Goal: Task Accomplishment & Management: Complete application form

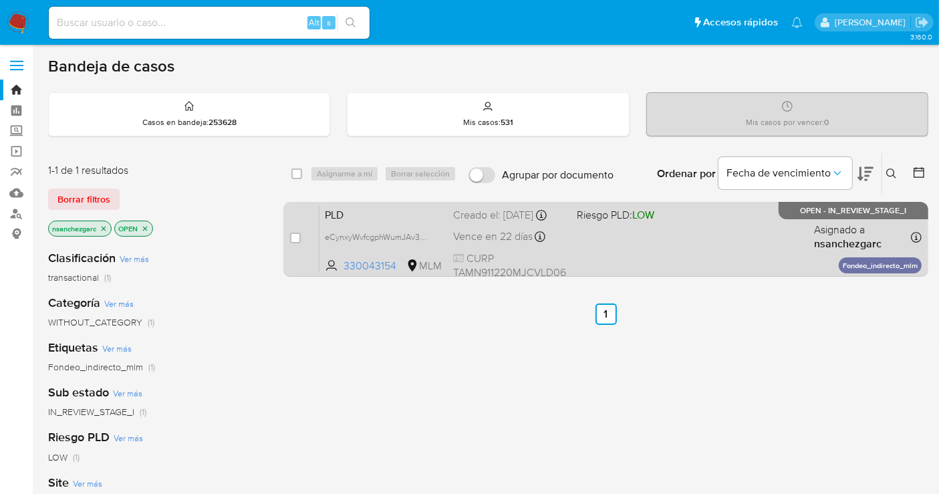
click at [465, 223] on div "Creado el: 12/08/2025 Creado el: 12/08/2025 02:09:03" at bounding box center [509, 215] width 113 height 15
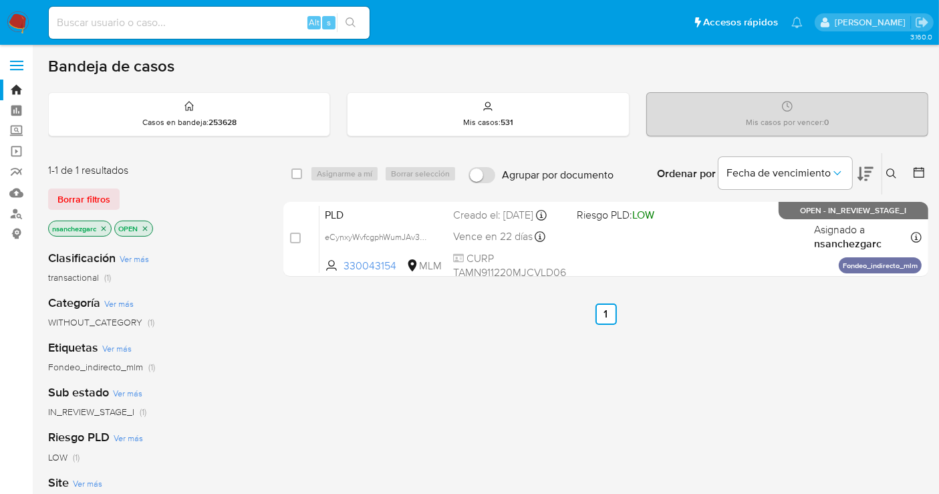
click at [17, 27] on img at bounding box center [18, 22] width 23 height 23
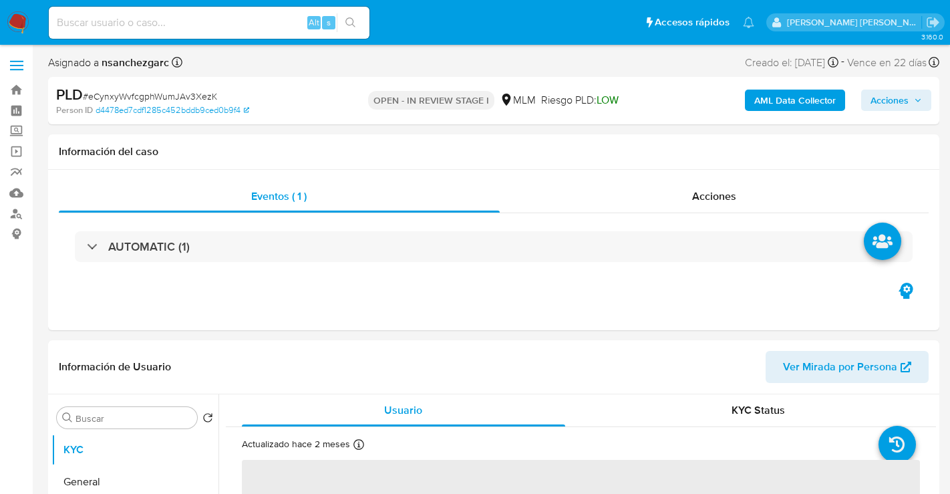
select select "10"
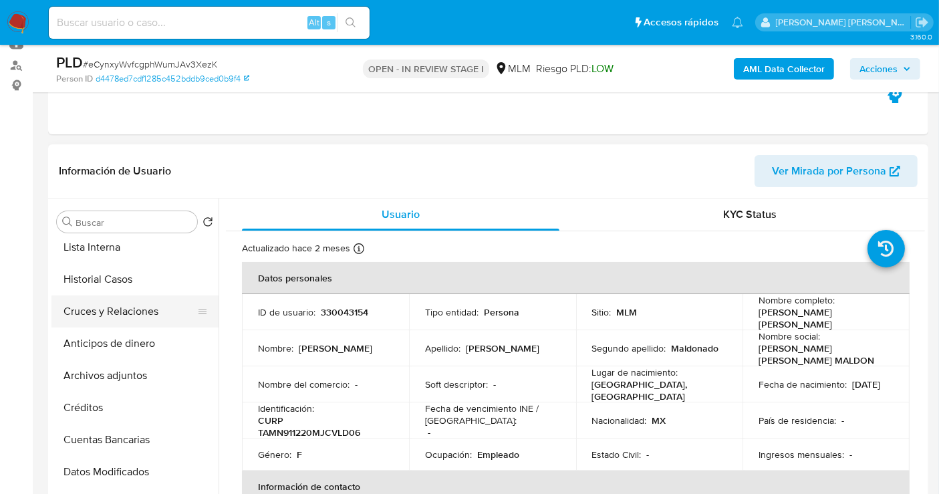
scroll to position [223, 0]
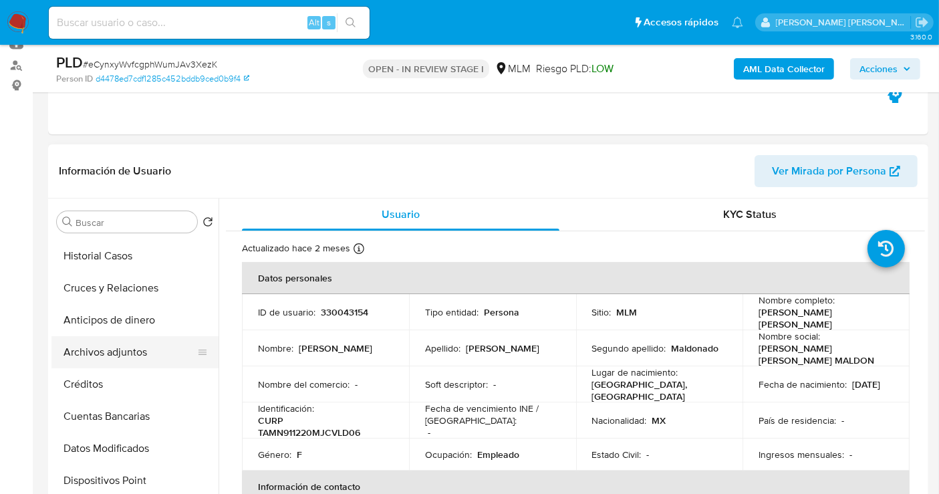
click at [114, 354] on button "Archivos adjuntos" at bounding box center [129, 352] width 156 height 32
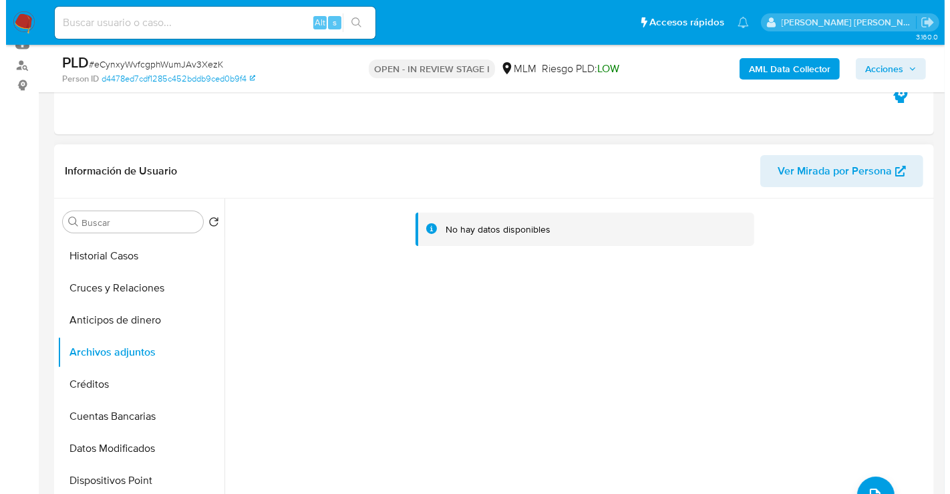
scroll to position [0, 0]
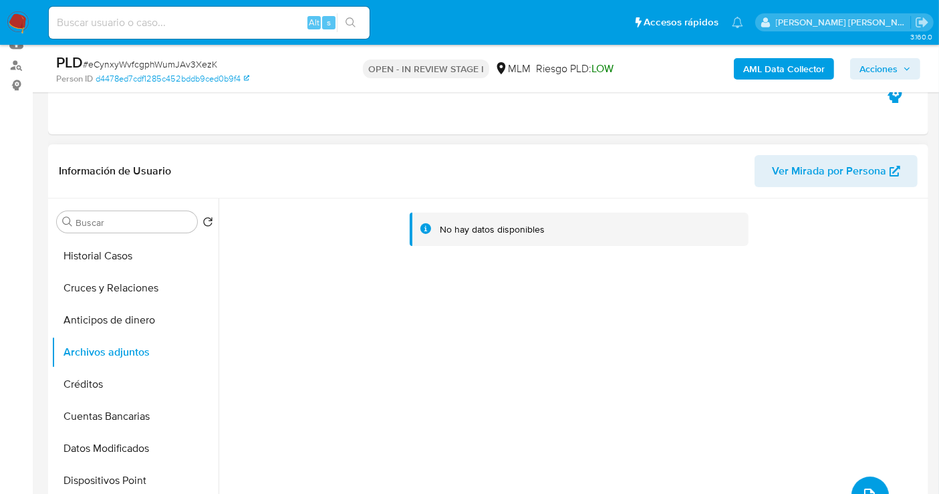
click at [874, 480] on button "upload-file" at bounding box center [869, 495] width 37 height 37
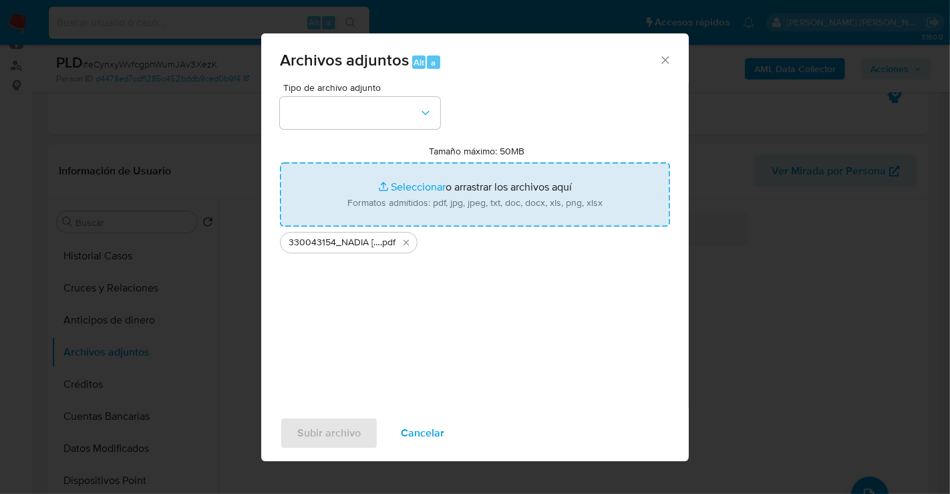
type input "C:\fakepath\330043154_NADIA GUADALUPE TAVARES MALDONADO_AGO25.xlsx"
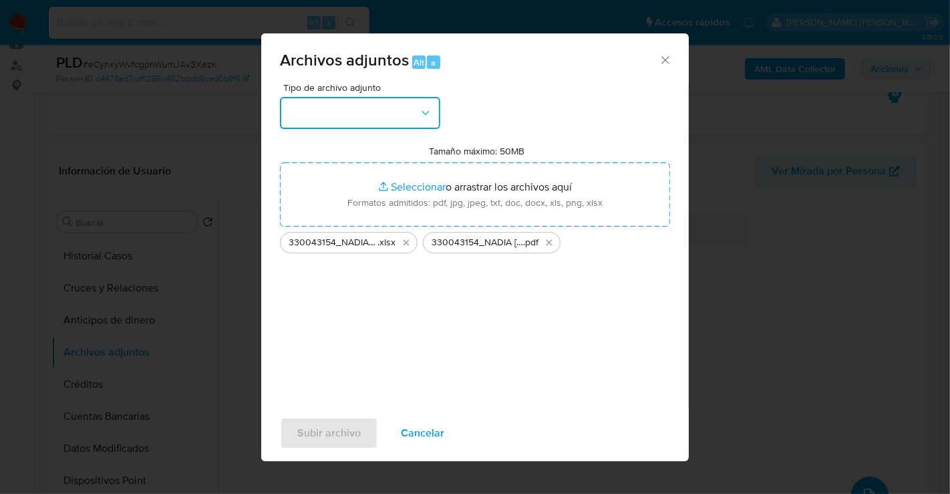
click at [357, 120] on button "button" at bounding box center [360, 113] width 160 height 32
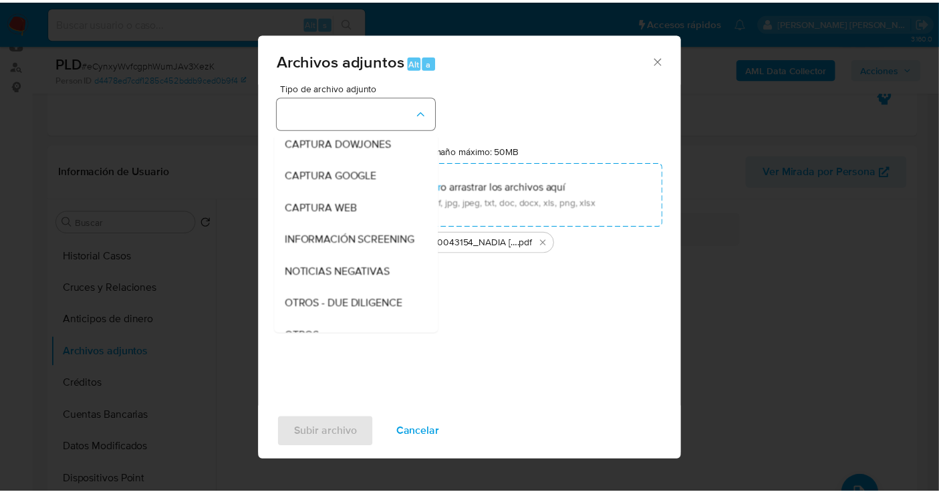
scroll to position [69, 0]
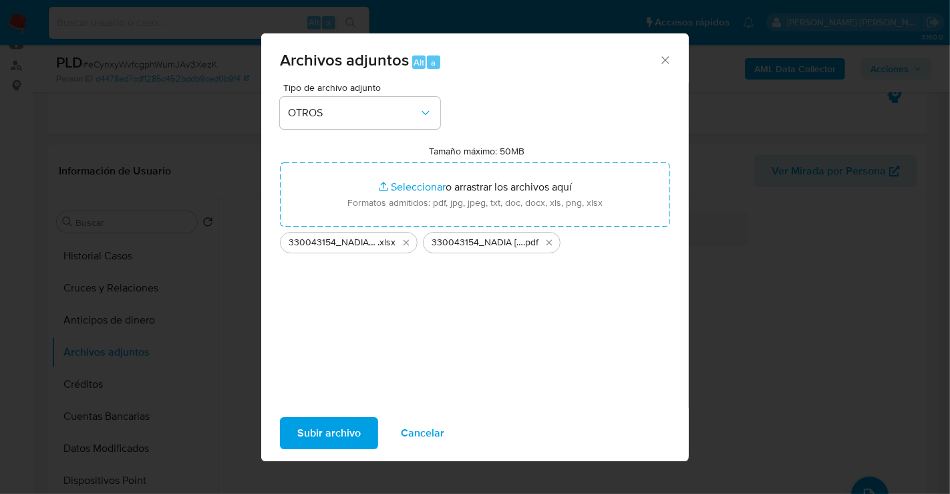
click at [329, 440] on span "Subir archivo" at bounding box center [328, 432] width 63 height 29
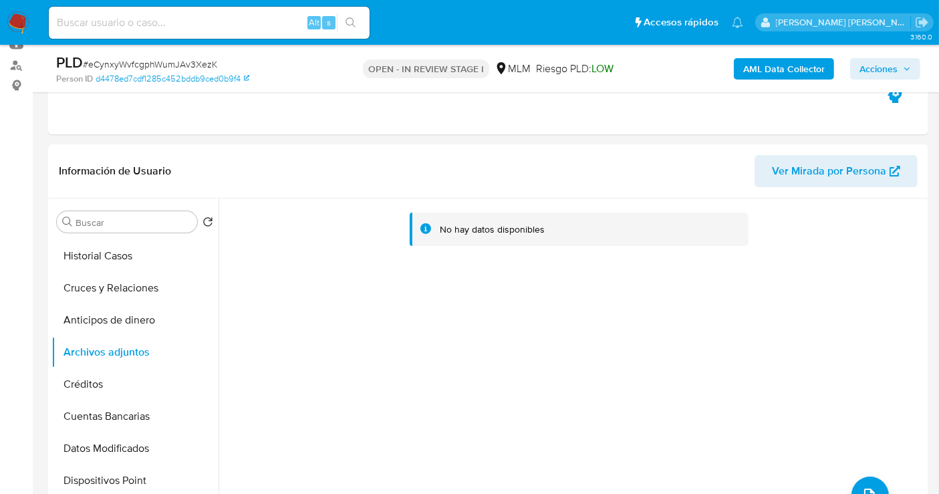
click at [880, 74] on span "Acciones" at bounding box center [878, 68] width 38 height 21
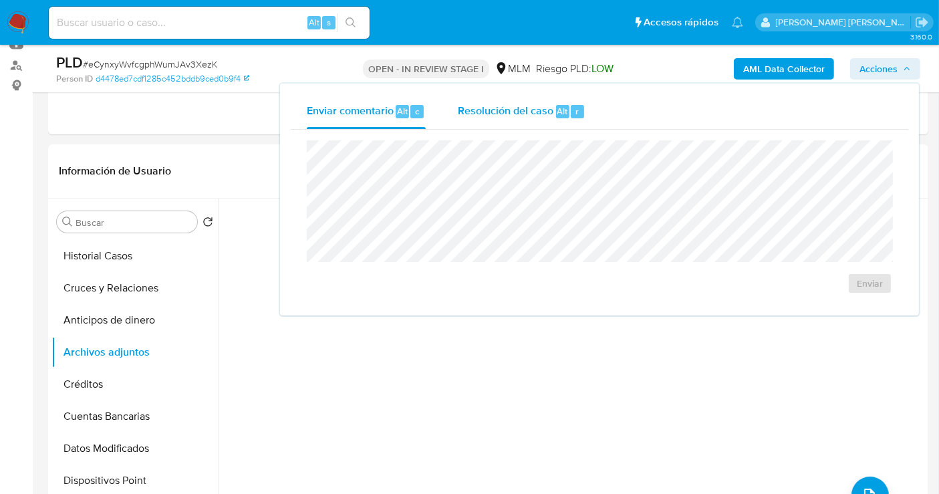
click at [503, 115] on span "Resolución del caso" at bounding box center [506, 110] width 96 height 15
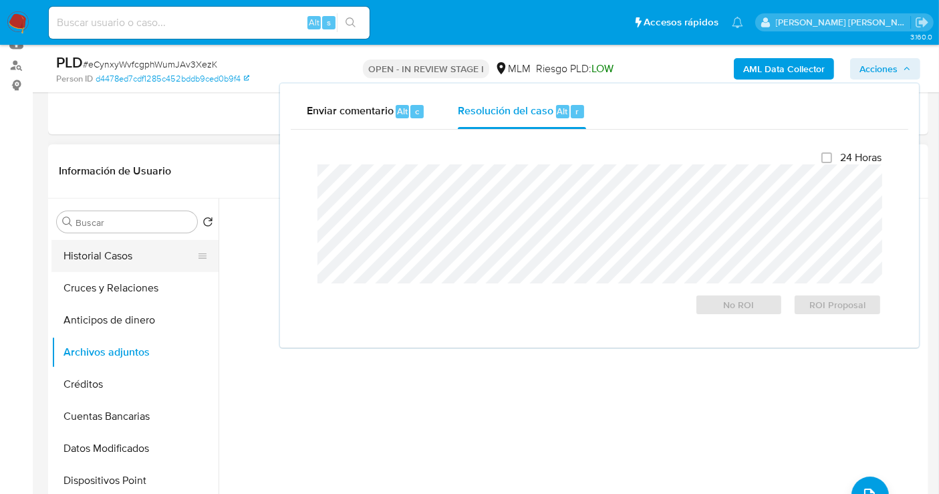
scroll to position [0, 0]
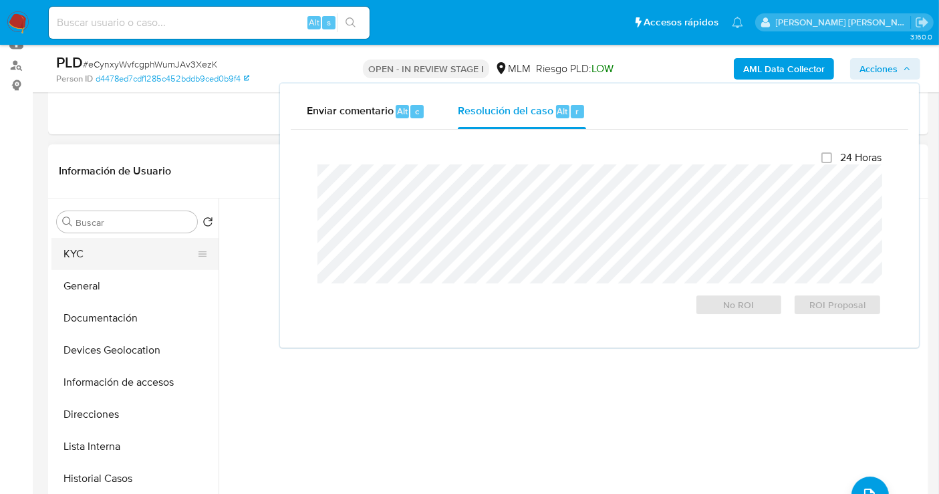
click at [86, 260] on button "KYC" at bounding box center [129, 254] width 156 height 32
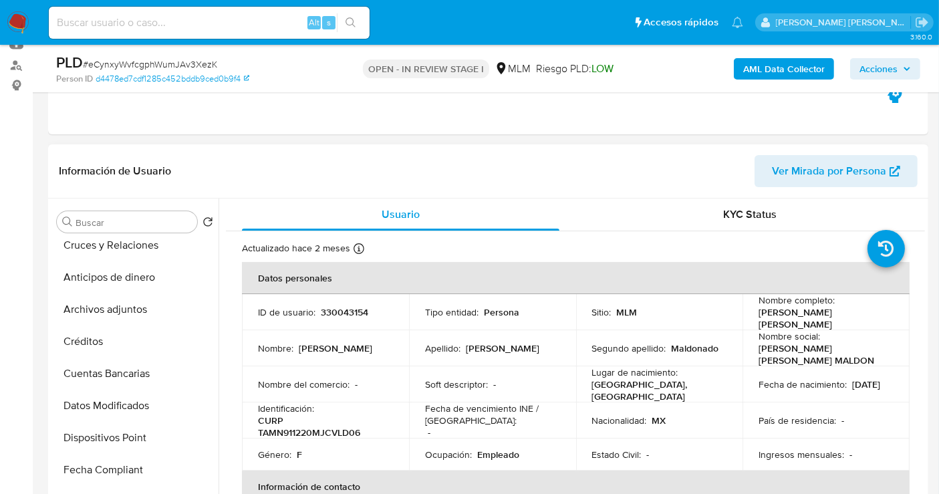
scroll to position [297, 0]
click at [102, 275] on button "Archivos adjuntos" at bounding box center [129, 278] width 156 height 32
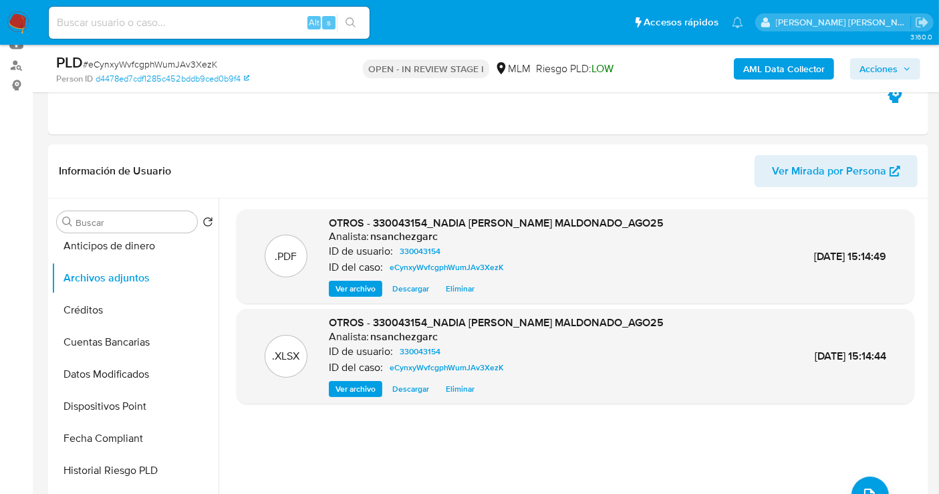
click at [890, 73] on span "Acciones" at bounding box center [878, 68] width 38 height 21
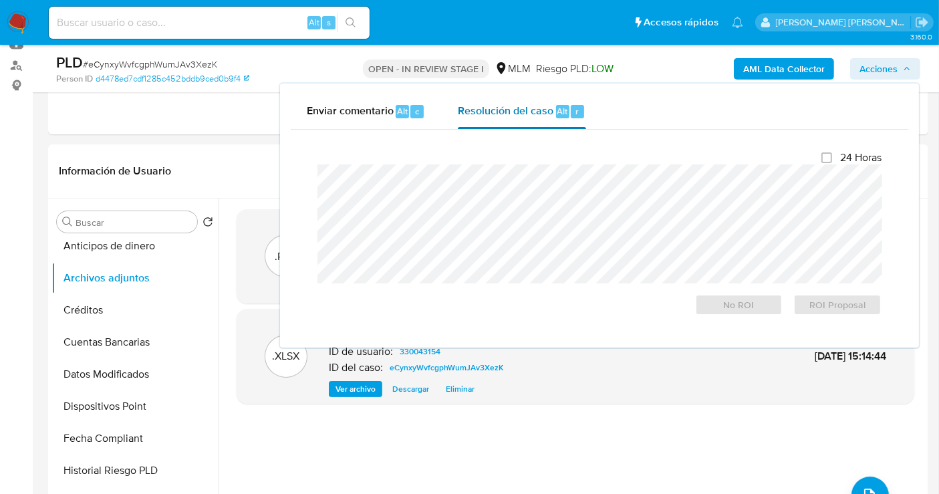
click at [509, 112] on span "Resolución del caso" at bounding box center [506, 110] width 96 height 15
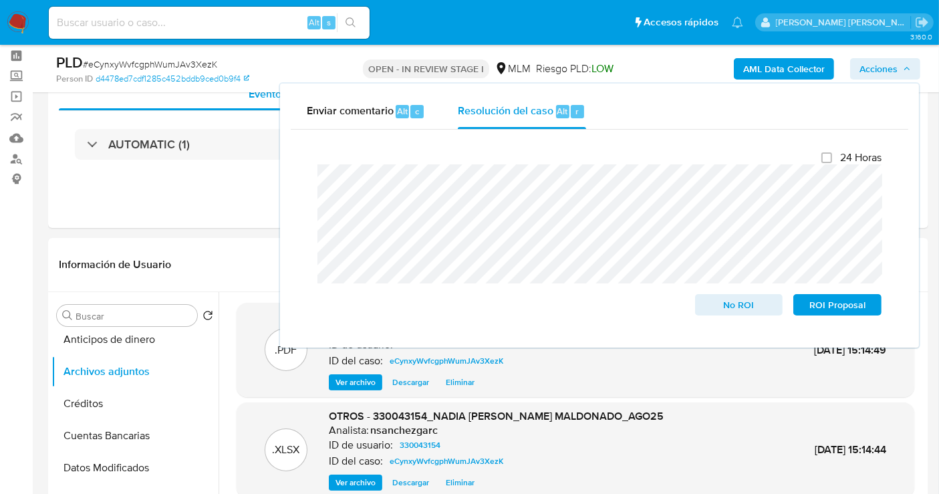
scroll to position [0, 0]
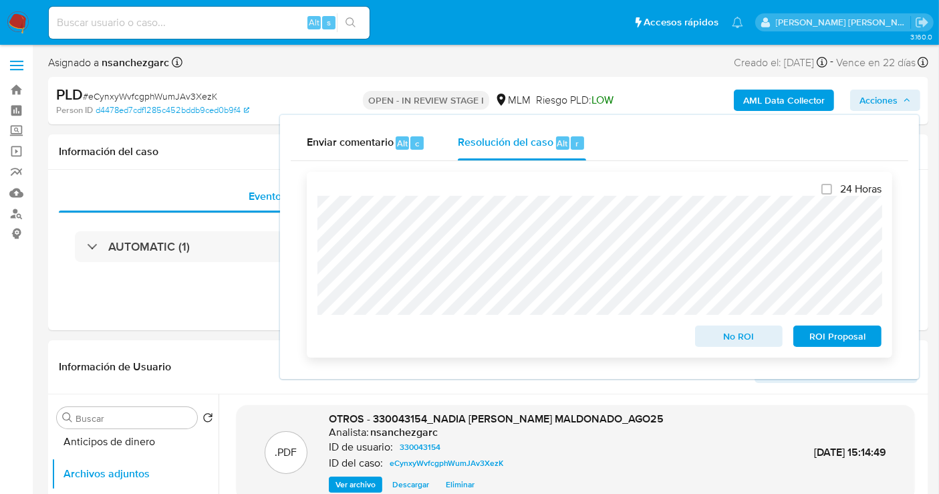
click at [741, 338] on span "No ROI" at bounding box center [739, 336] width 70 height 19
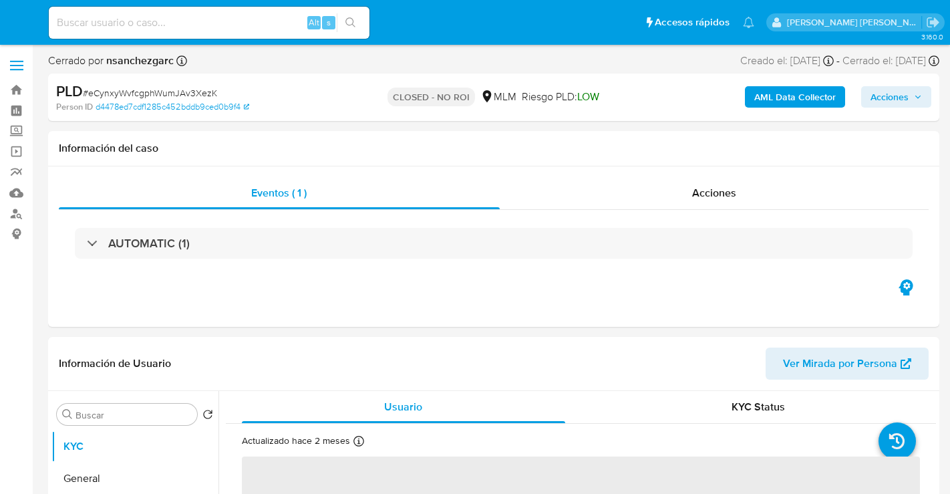
select select "10"
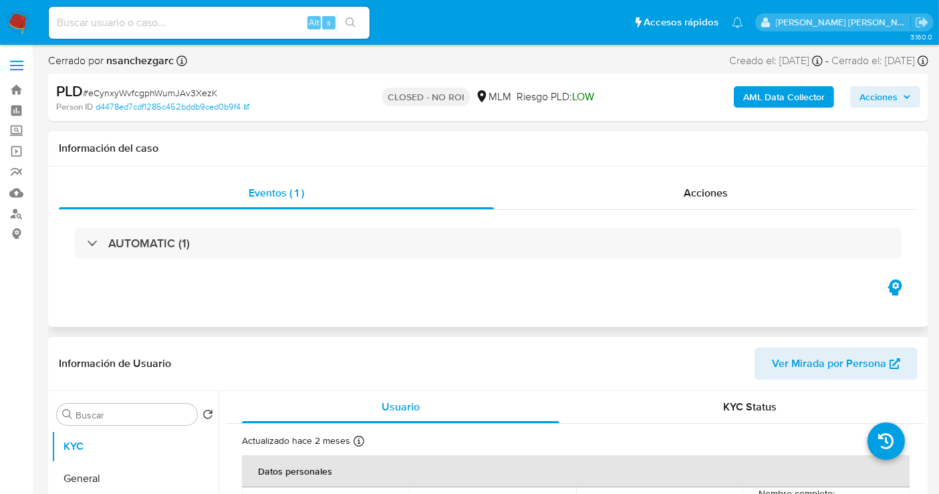
scroll to position [148, 0]
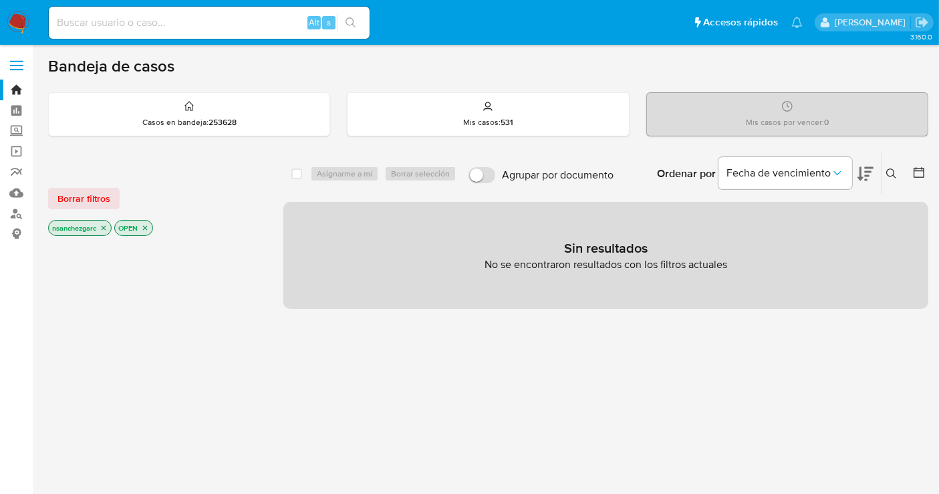
click at [104, 228] on icon "close-filter" at bounding box center [104, 228] width 8 height 8
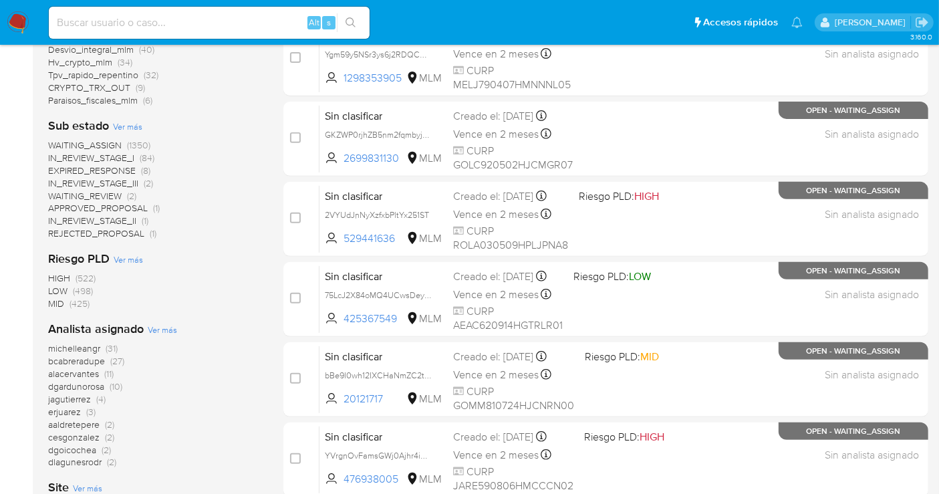
scroll to position [593, 0]
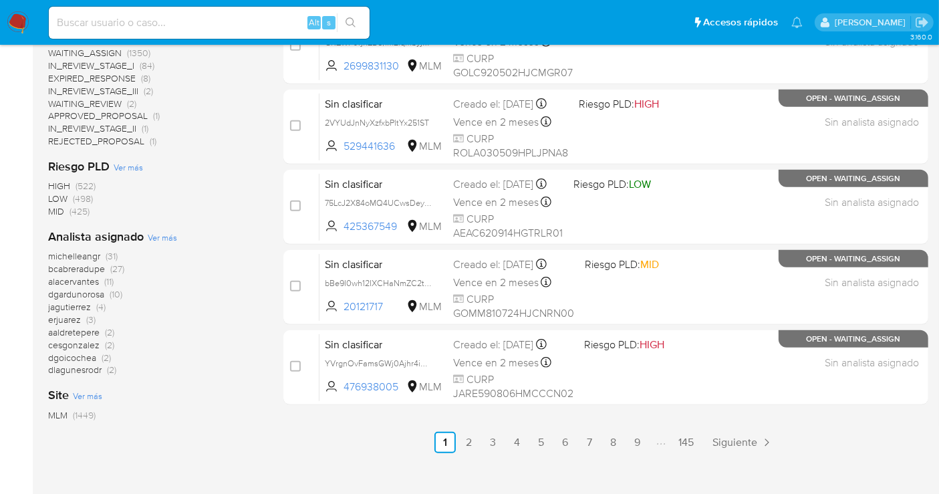
click at [75, 321] on span "erjuarez" at bounding box center [64, 319] width 33 height 13
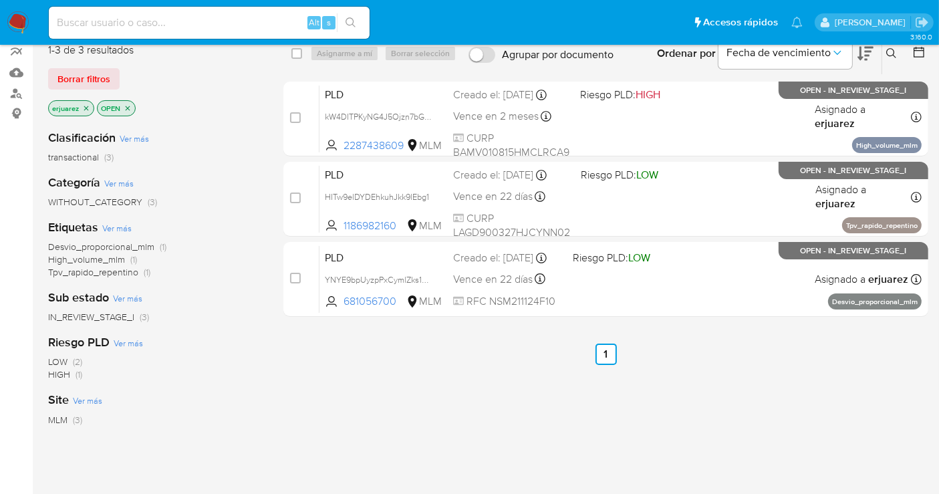
scroll to position [96, 0]
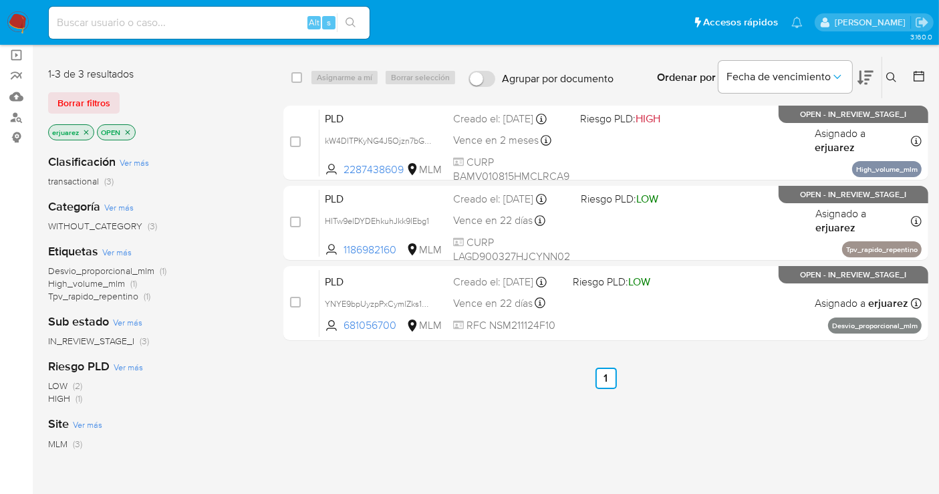
click at [88, 132] on icon "close-filter" at bounding box center [86, 132] width 8 height 8
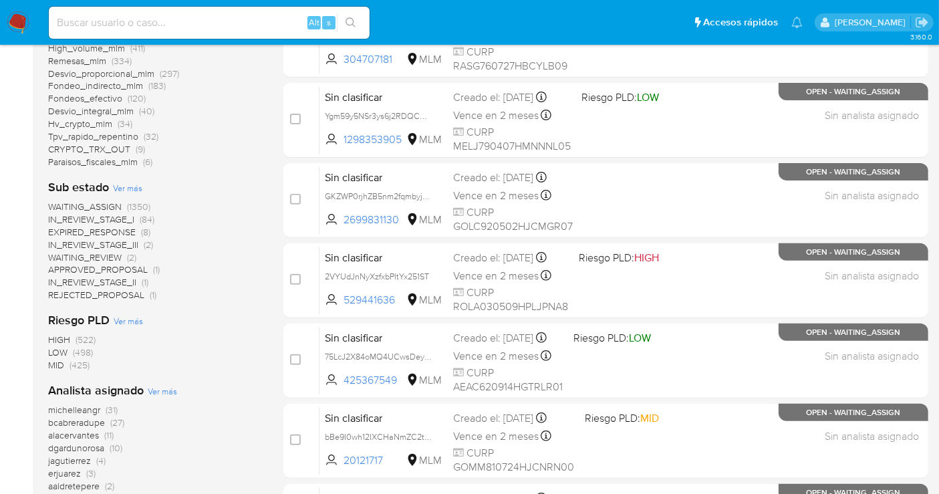
scroll to position [542, 0]
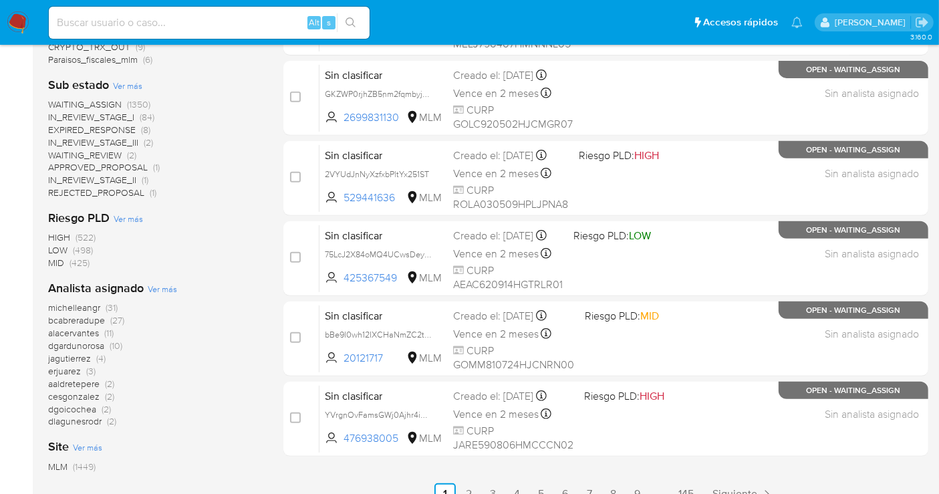
click at [80, 362] on span "jagutierrez" at bounding box center [69, 358] width 43 height 13
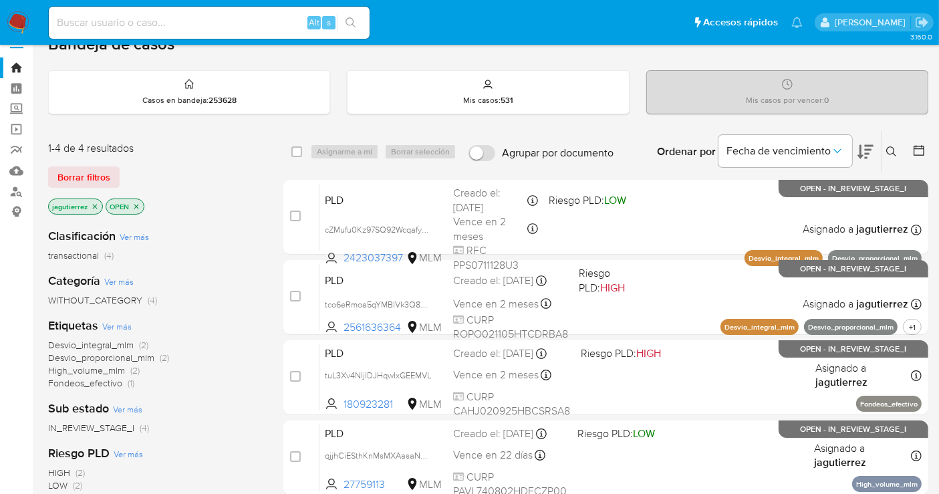
scroll to position [170, 0]
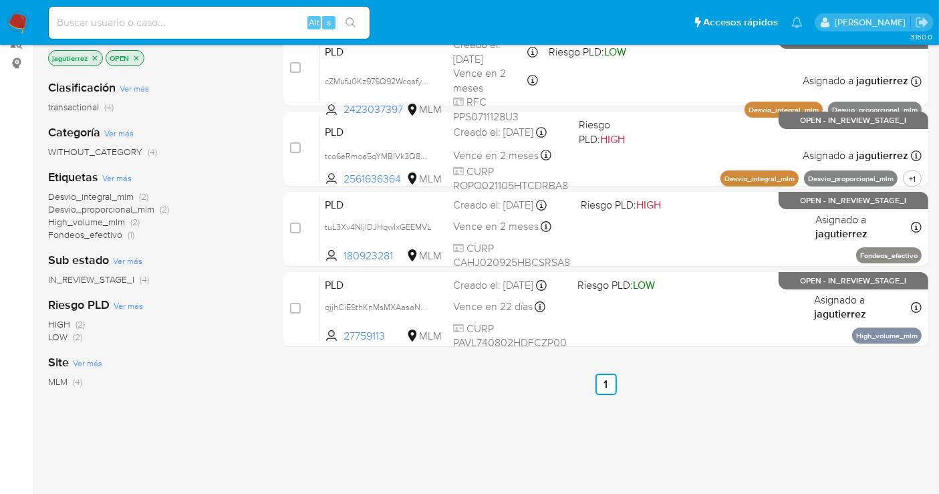
click at [96, 54] on icon "close-filter" at bounding box center [95, 58] width 8 height 8
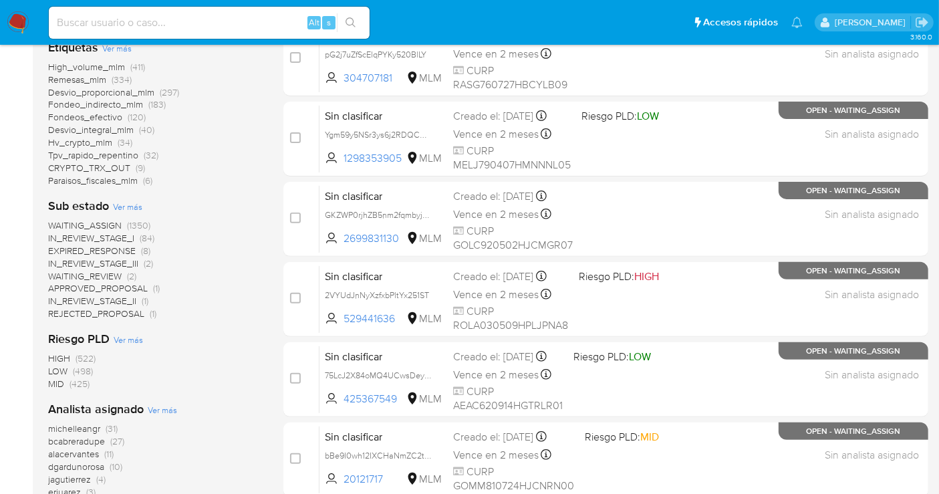
scroll to position [542, 0]
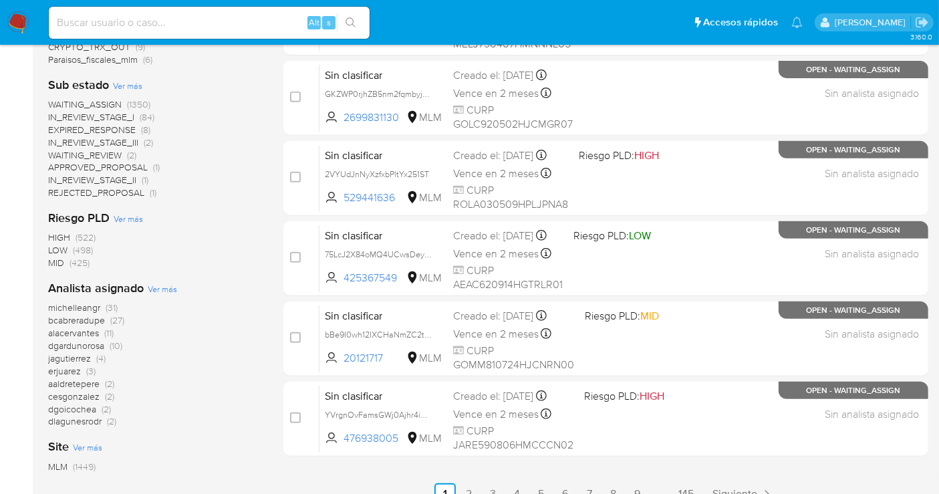
click at [86, 382] on span "aaldretepere" at bounding box center [73, 383] width 51 height 13
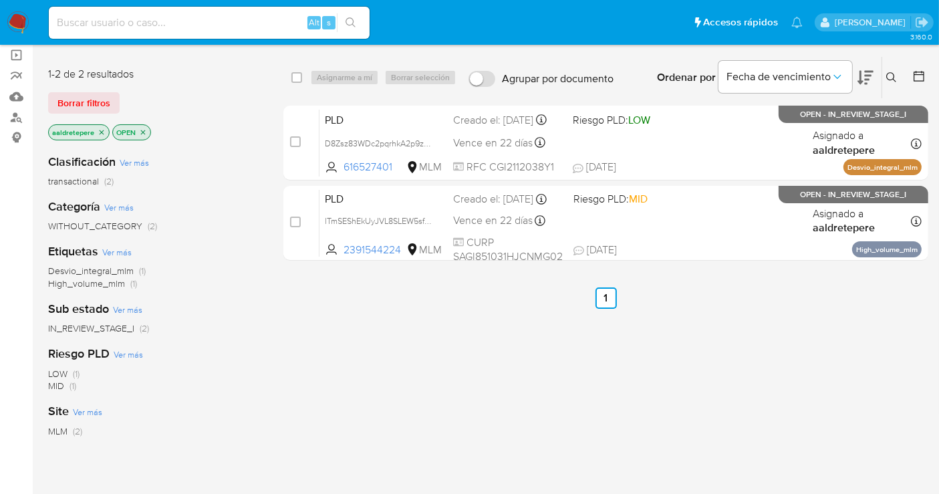
scroll to position [22, 0]
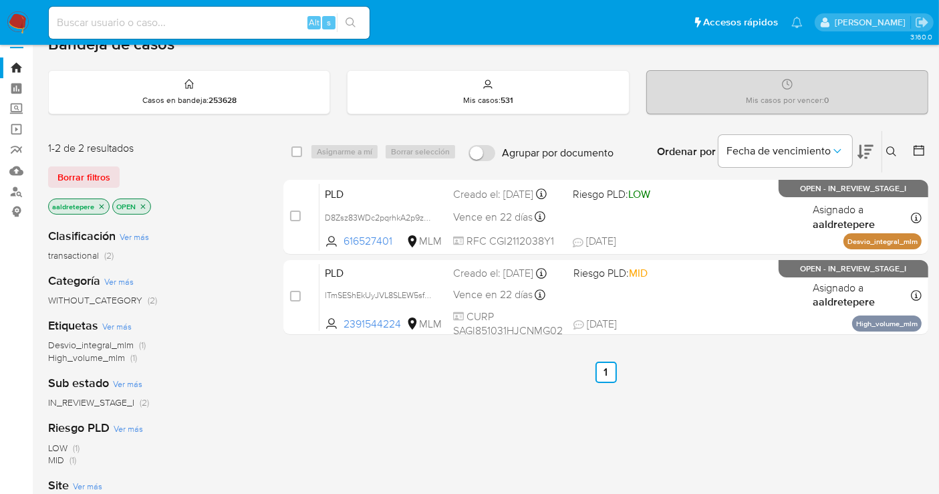
click at [98, 203] on icon "close-filter" at bounding box center [102, 207] width 8 height 8
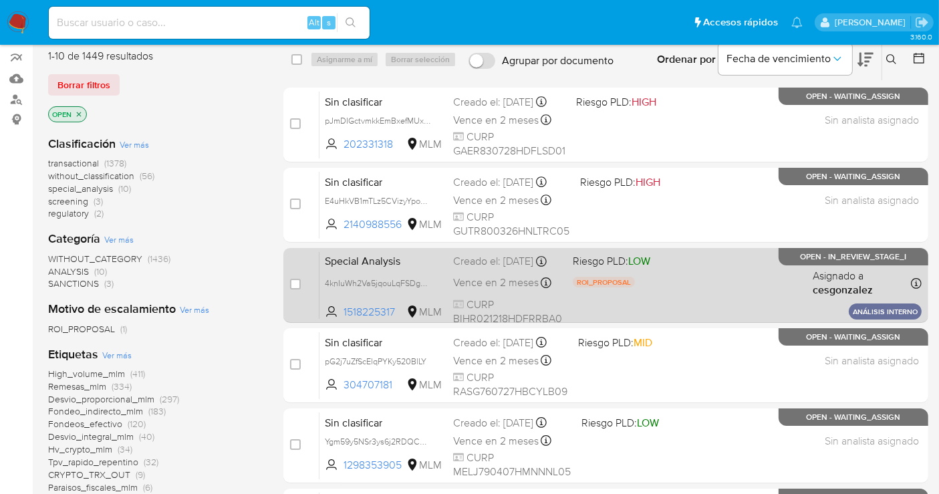
scroll to position [170, 0]
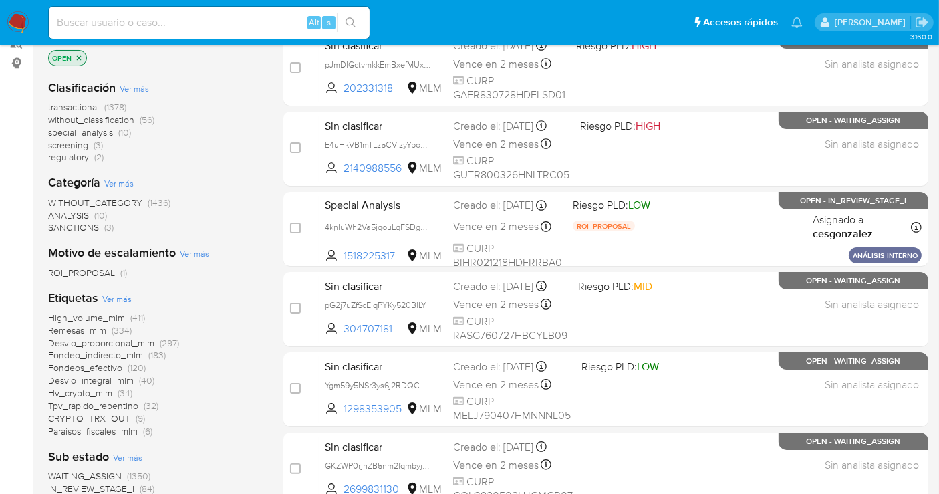
click at [17, 21] on img at bounding box center [18, 22] width 23 height 23
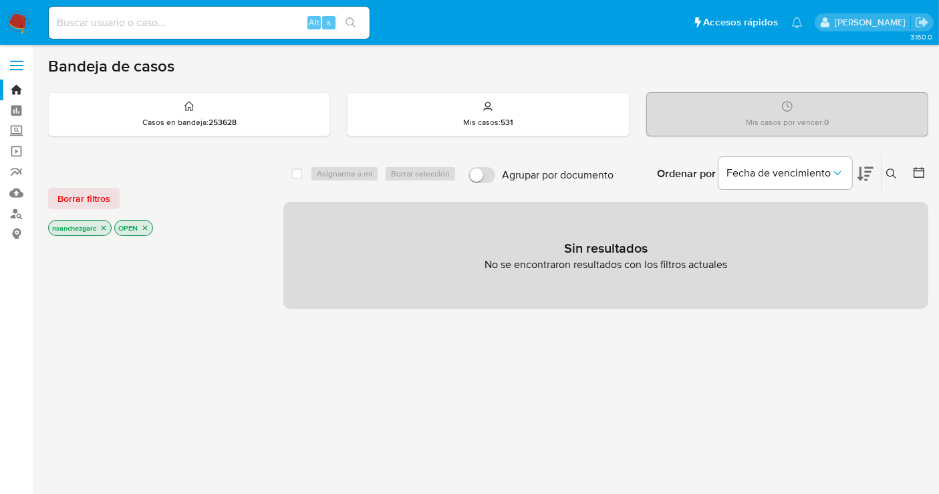
click at [83, 315] on div at bounding box center [155, 466] width 214 height 454
click at [104, 225] on icon "close-filter" at bounding box center [104, 228] width 8 height 8
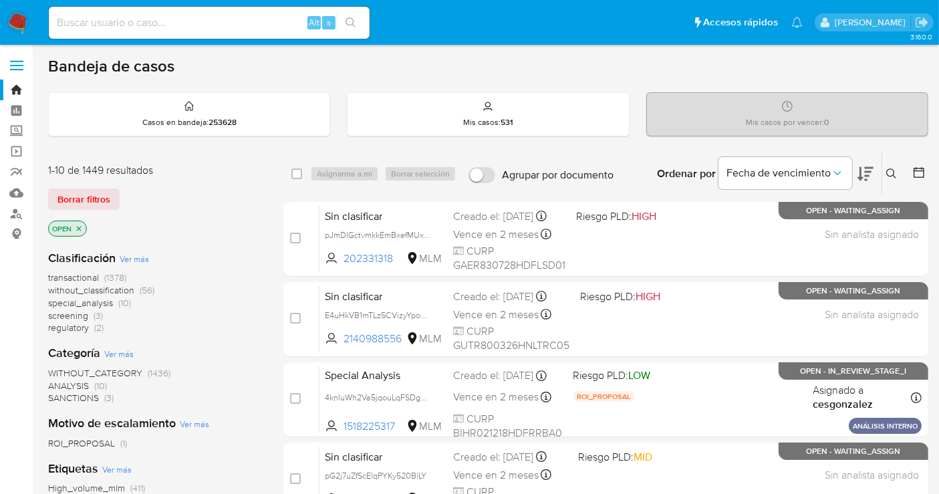
click at [92, 291] on span "without_classification" at bounding box center [91, 289] width 86 height 13
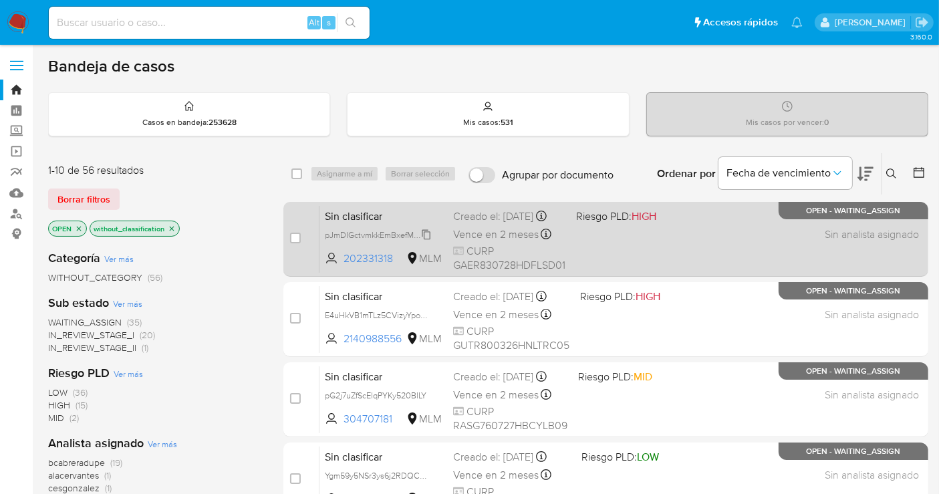
click at [425, 240] on span "pJmDIGctvmkkEmBxefMUxWLQ" at bounding box center [383, 234] width 117 height 15
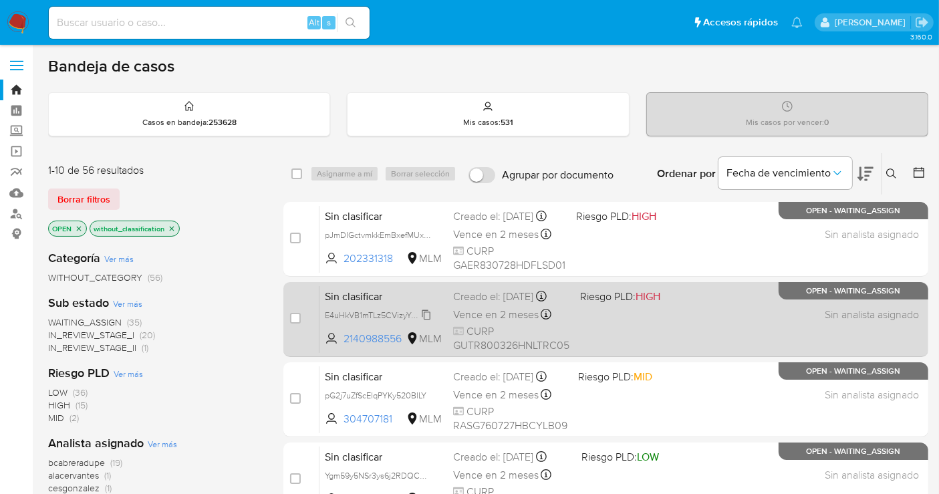
click at [426, 321] on span "E4uHkVB1mTLz5CVizyYpoKzP" at bounding box center [380, 314] width 110 height 15
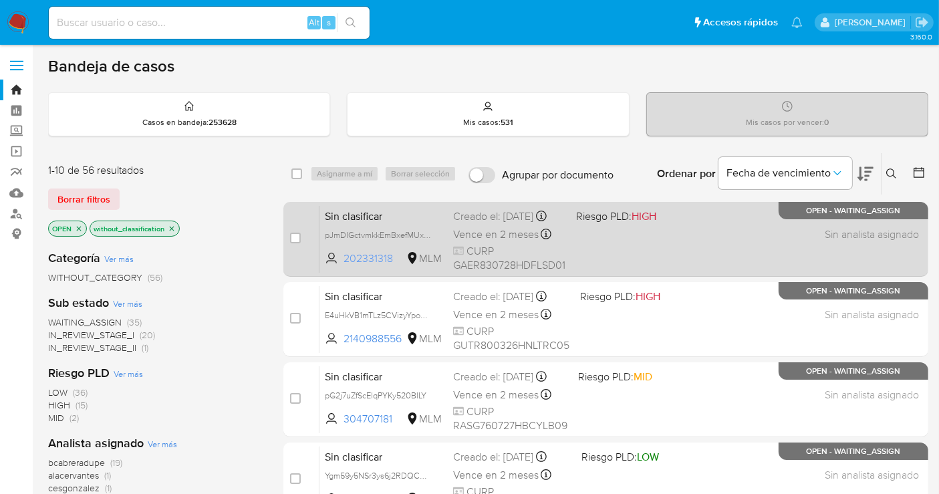
drag, startPoint x: 398, startPoint y: 266, endPoint x: 346, endPoint y: 267, distance: 52.1
click at [346, 266] on span "202331318" at bounding box center [374, 258] width 60 height 15
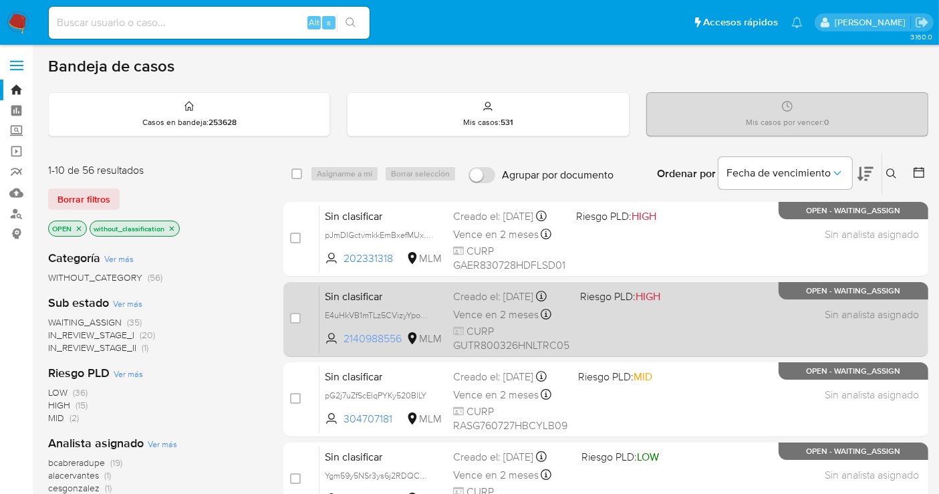
drag, startPoint x: 402, startPoint y: 348, endPoint x: 344, endPoint y: 352, distance: 58.3
click at [344, 346] on span "2140988556" at bounding box center [374, 338] width 60 height 15
click at [466, 315] on div "Vence en 2 meses Vence el 17/11/2025 12:57:12" at bounding box center [511, 314] width 116 height 18
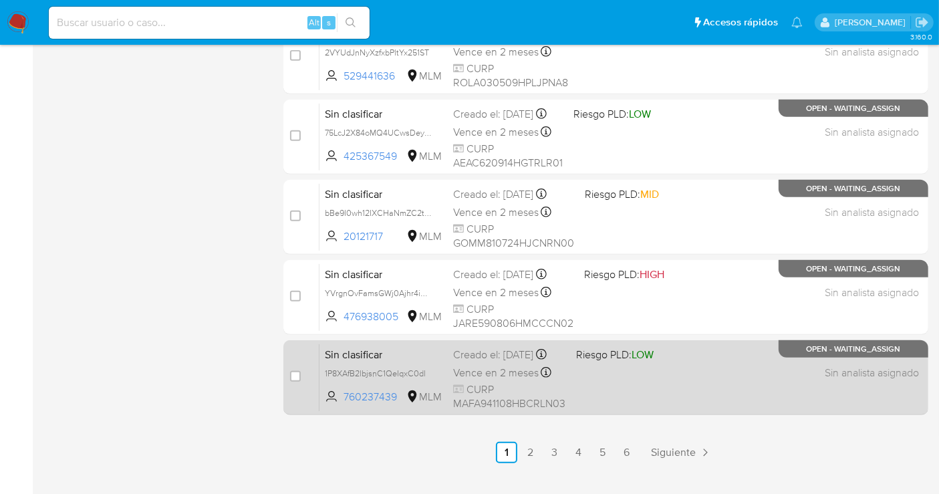
scroll to position [608, 0]
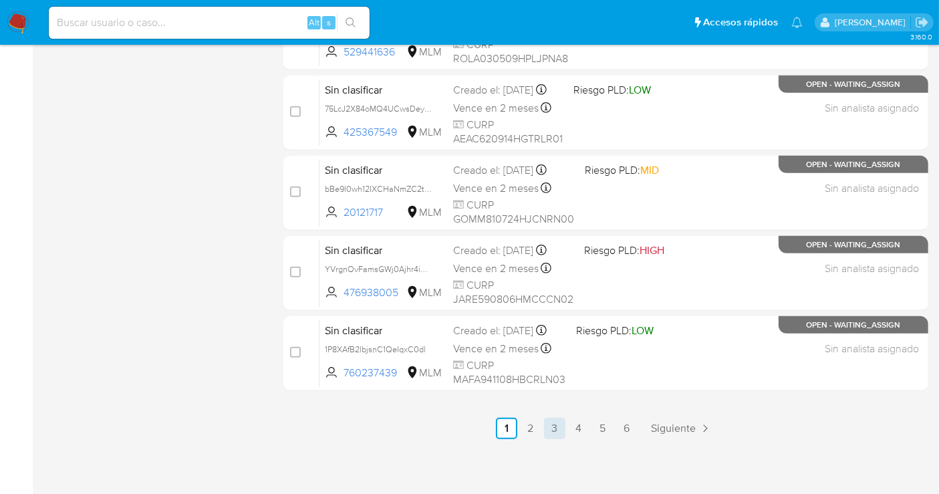
click at [559, 421] on link "3" at bounding box center [554, 428] width 21 height 21
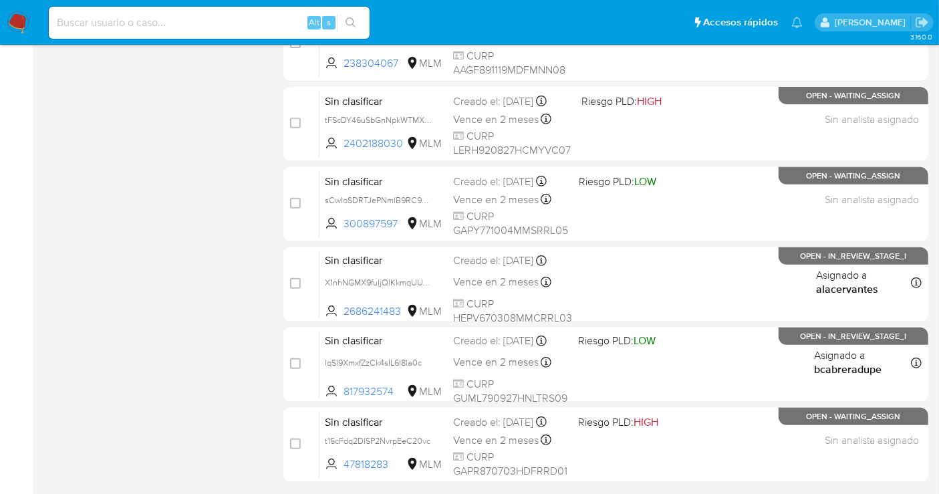
scroll to position [519, 0]
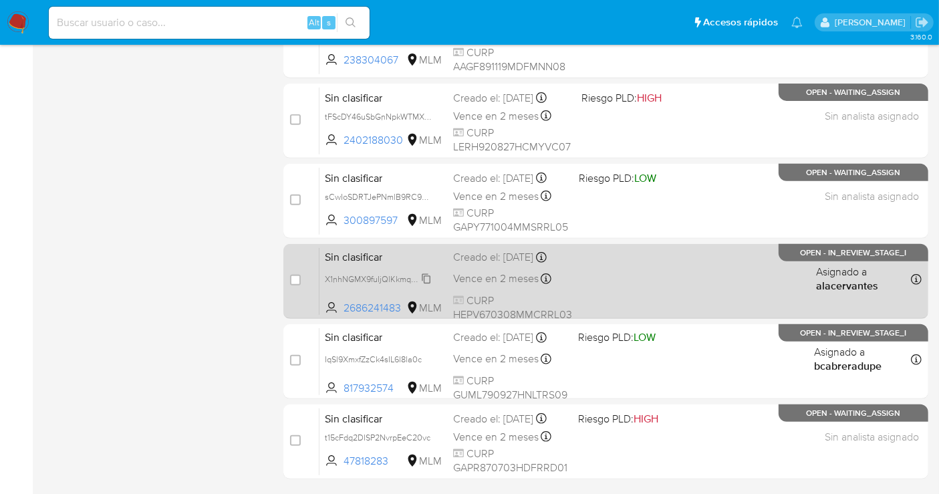
click at [429, 279] on span "X1nhNGMX9fuIjQlKkmqUUdWz" at bounding box center [382, 278] width 114 height 15
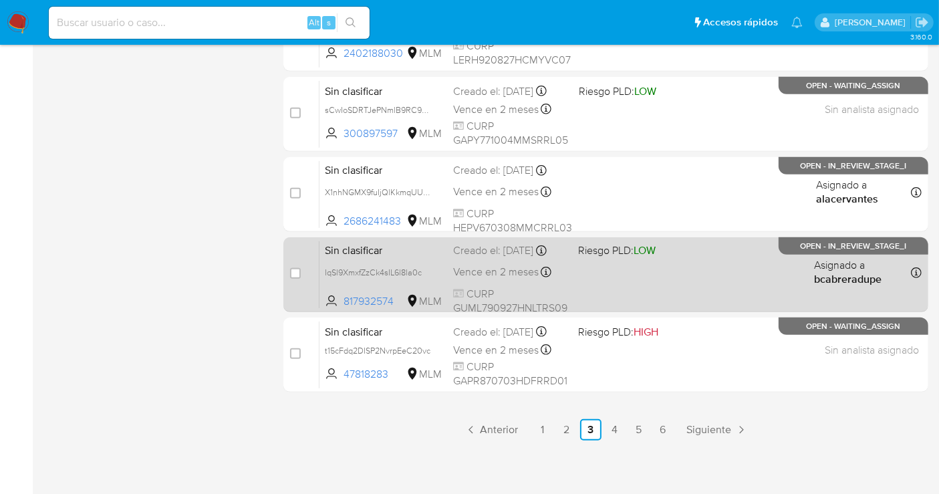
scroll to position [608, 0]
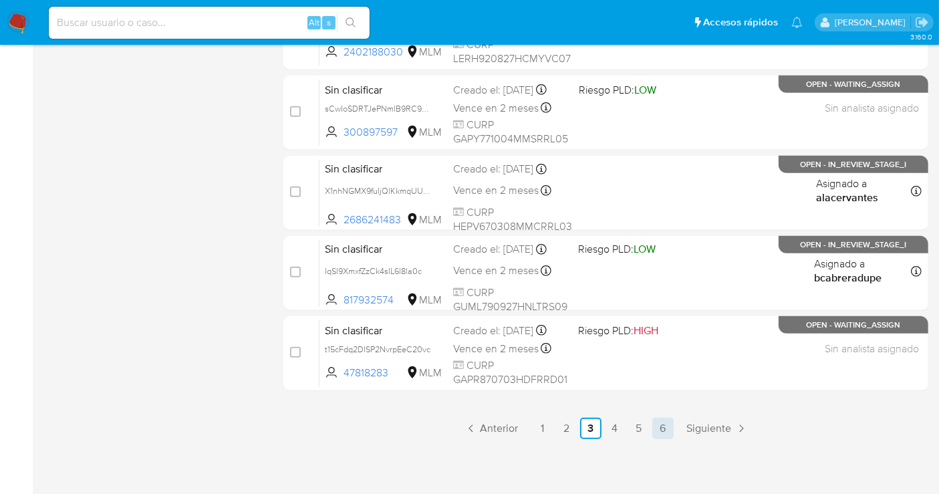
click at [658, 425] on link "6" at bounding box center [662, 428] width 21 height 21
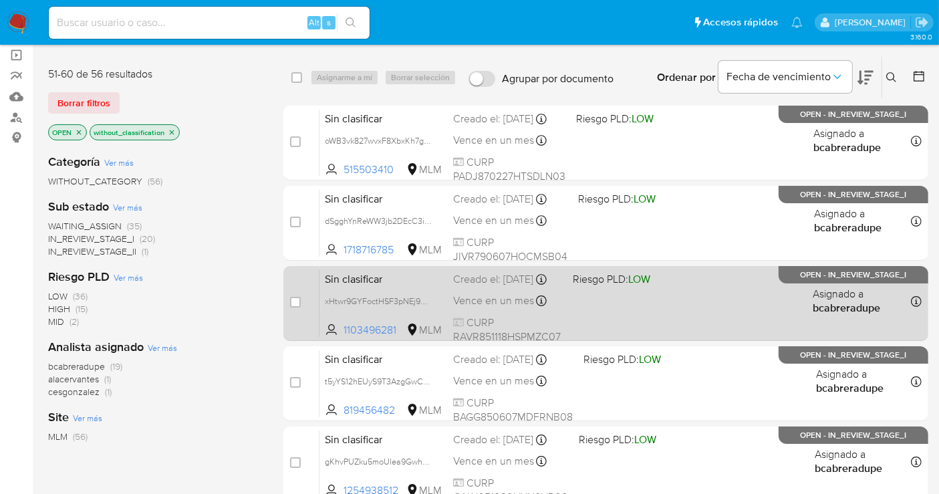
scroll to position [319, 0]
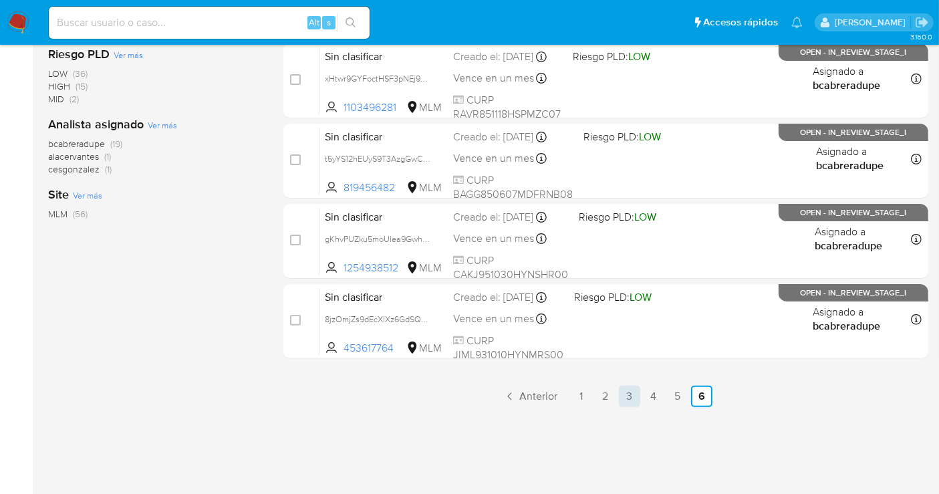
click at [630, 400] on link "3" at bounding box center [629, 396] width 21 height 21
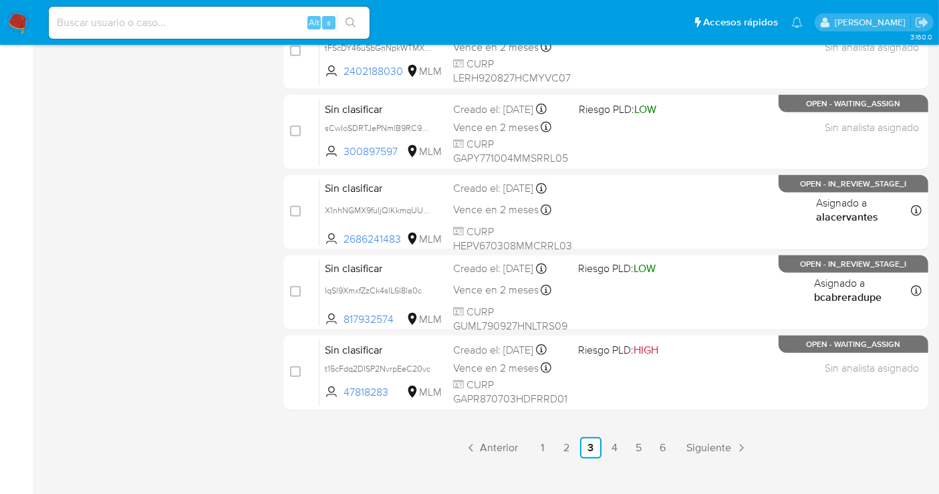
scroll to position [593, 0]
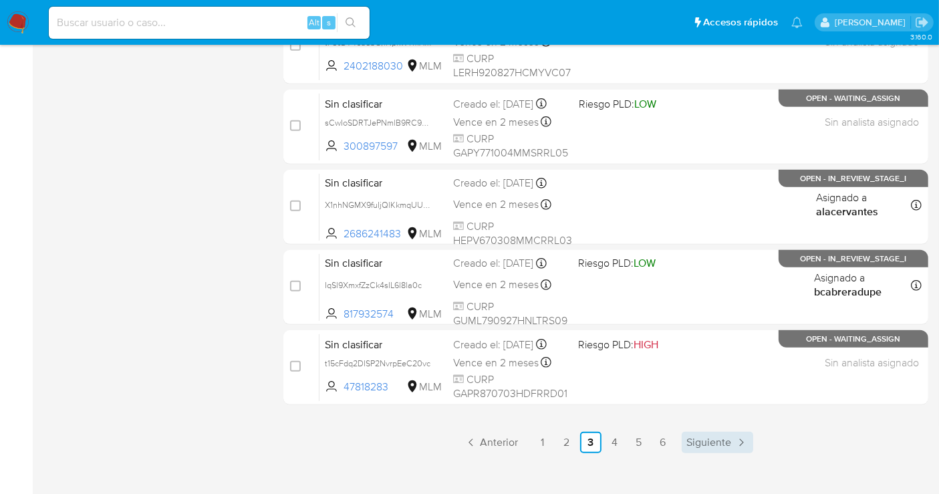
click at [704, 440] on span "Siguiente" at bounding box center [709, 442] width 45 height 11
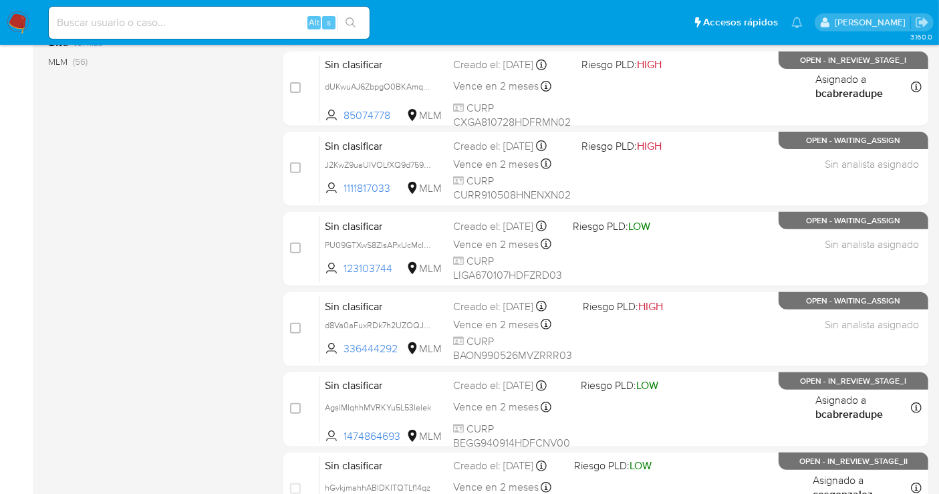
scroll to position [608, 0]
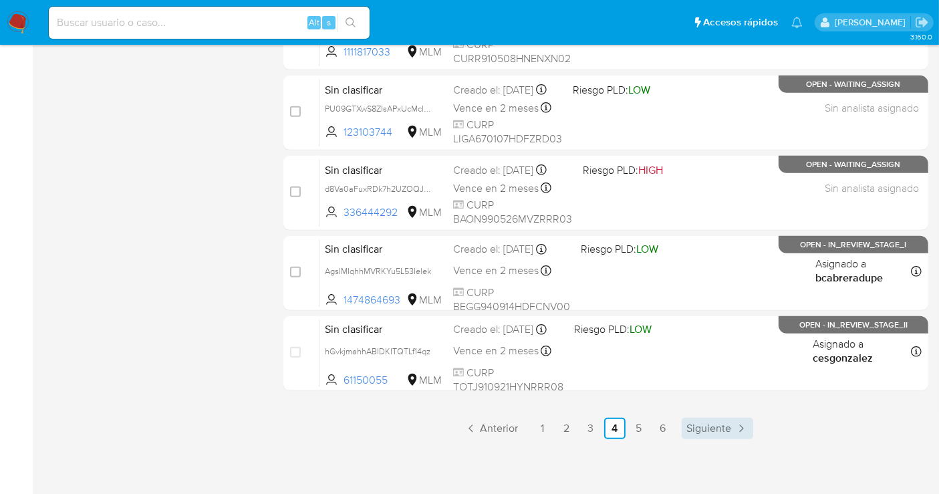
click at [708, 426] on span "Siguiente" at bounding box center [709, 428] width 45 height 11
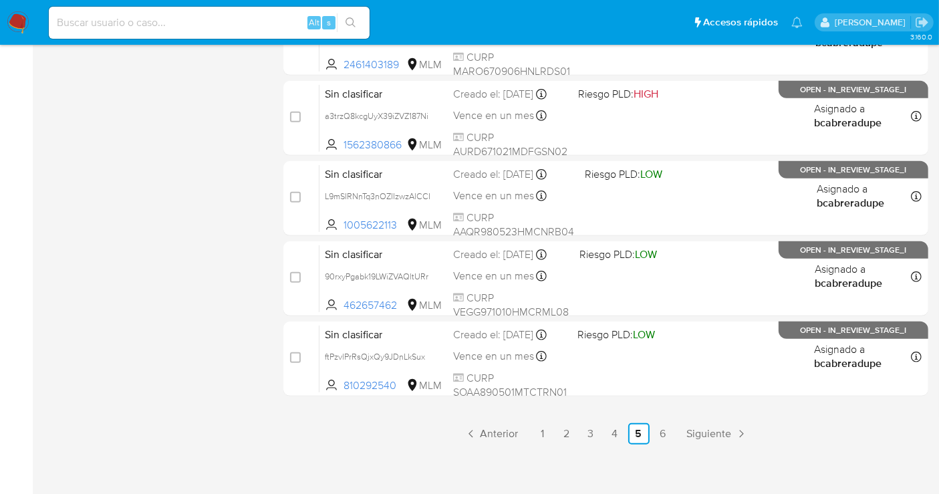
scroll to position [608, 0]
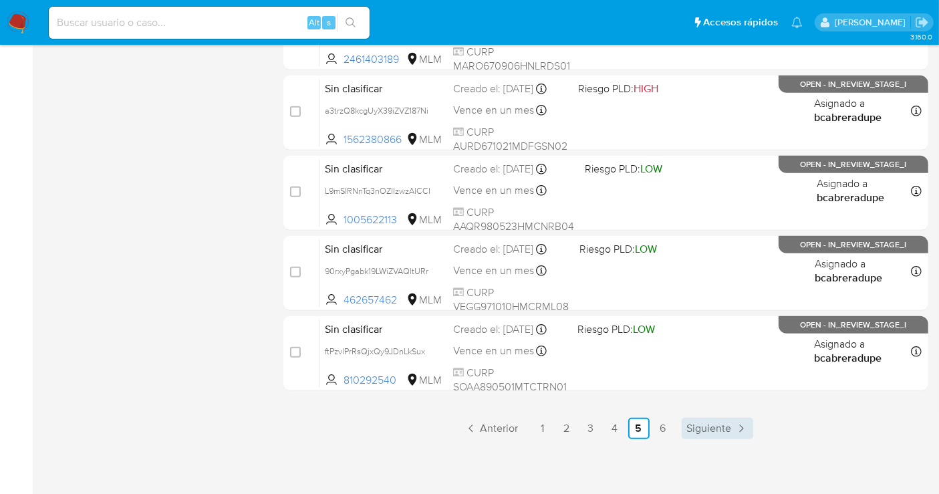
click at [702, 430] on span "Siguiente" at bounding box center [709, 428] width 45 height 11
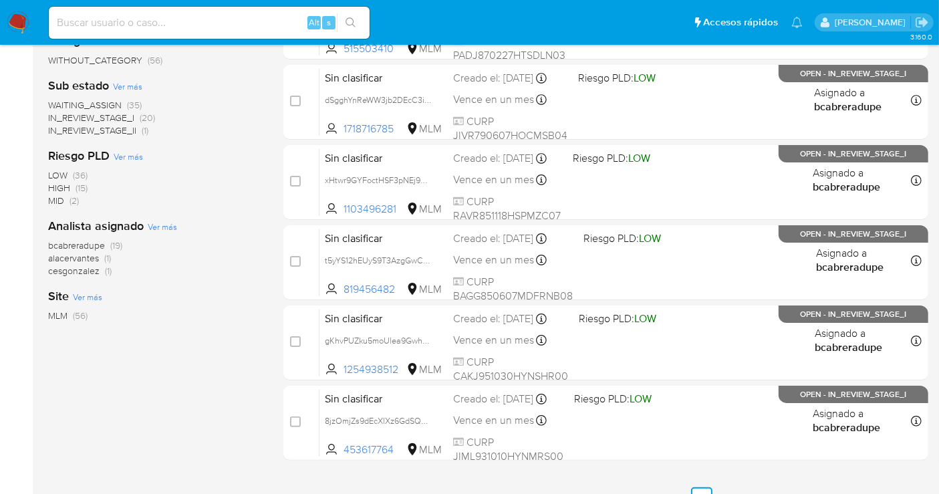
scroll to position [297, 0]
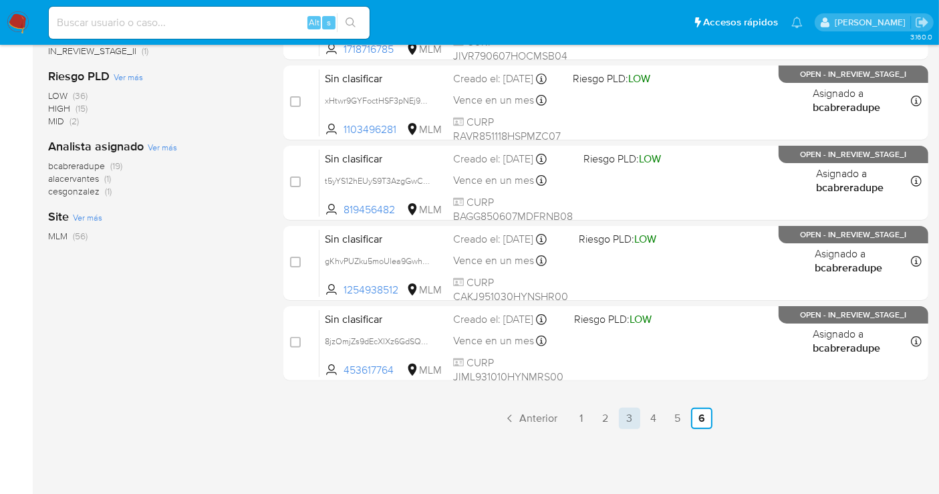
click at [632, 418] on link "3" at bounding box center [629, 418] width 21 height 21
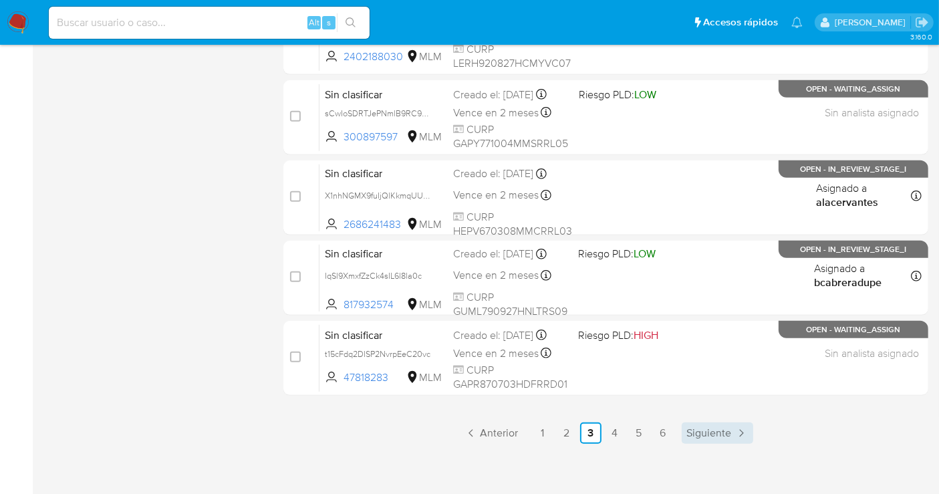
scroll to position [608, 0]
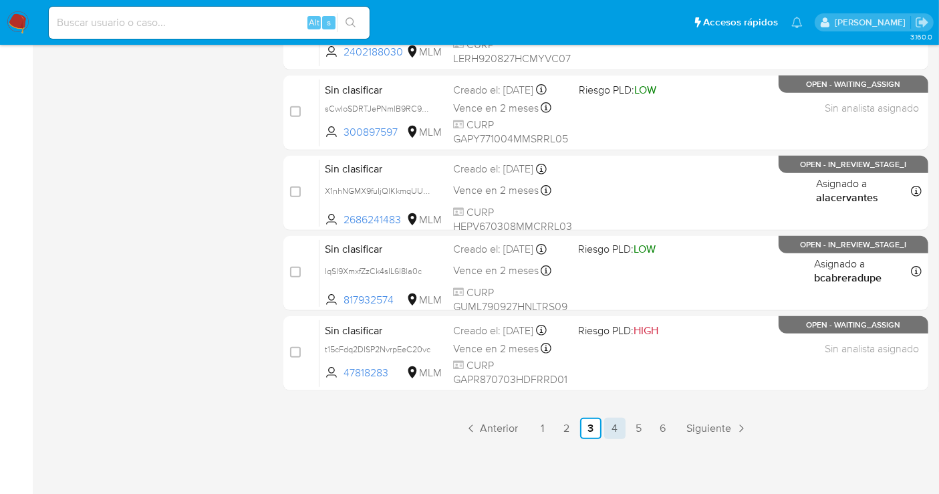
click at [616, 430] on link "4" at bounding box center [614, 428] width 21 height 21
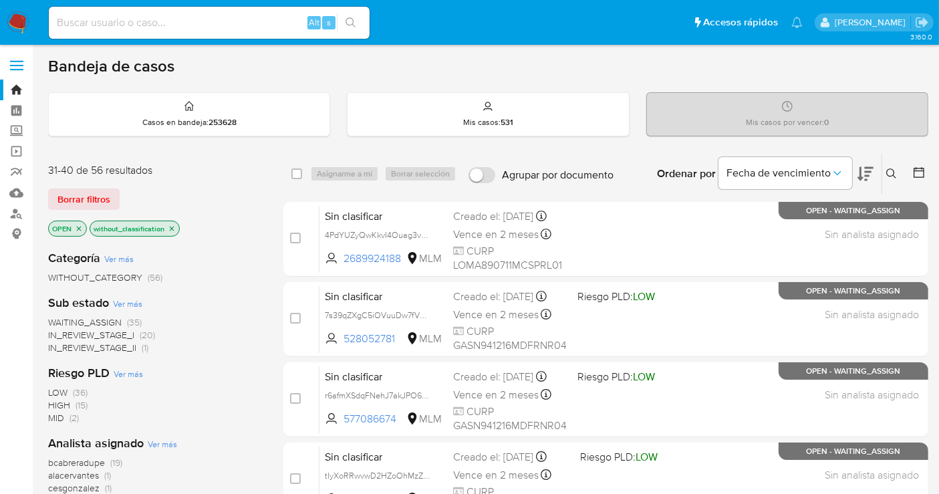
click at [15, 26] on img at bounding box center [18, 22] width 23 height 23
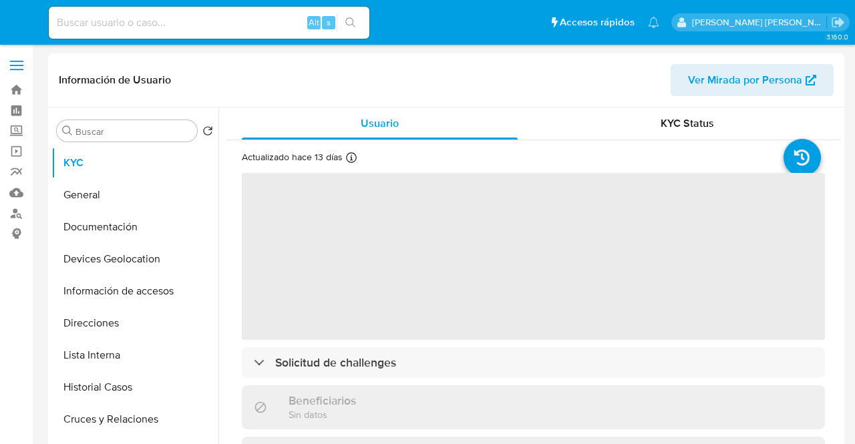
select select "10"
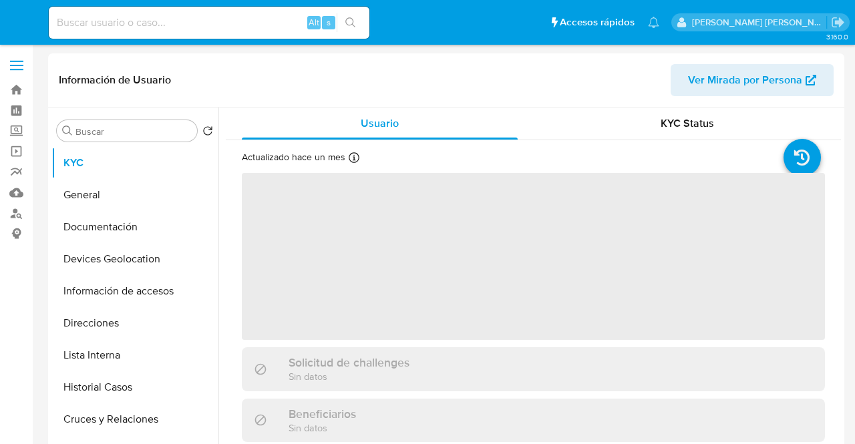
select select "10"
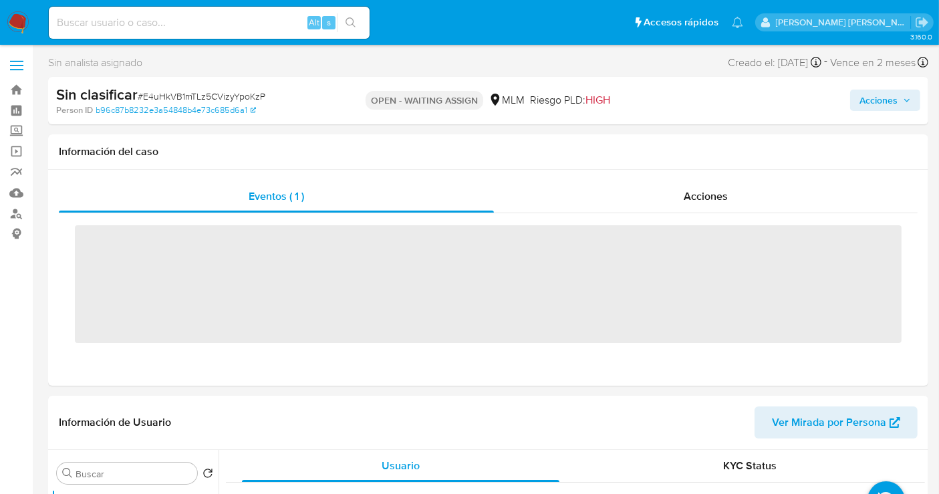
scroll to position [371, 0]
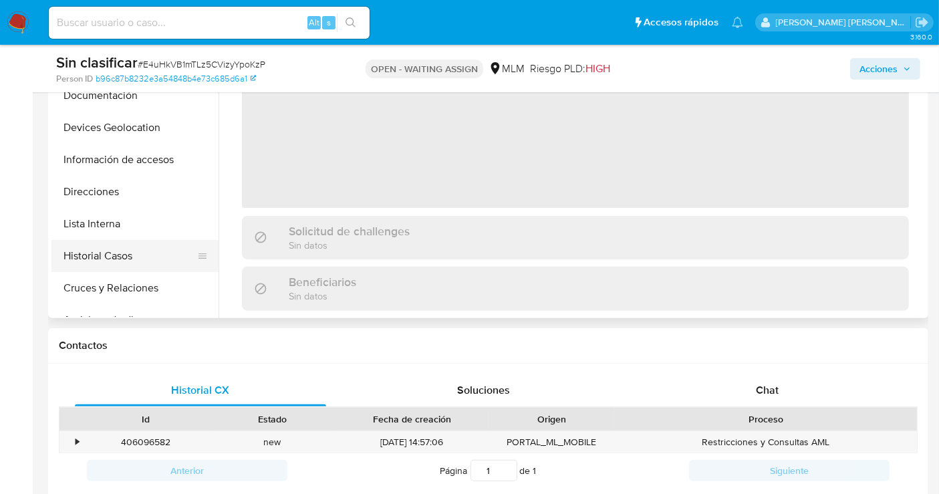
select select "10"
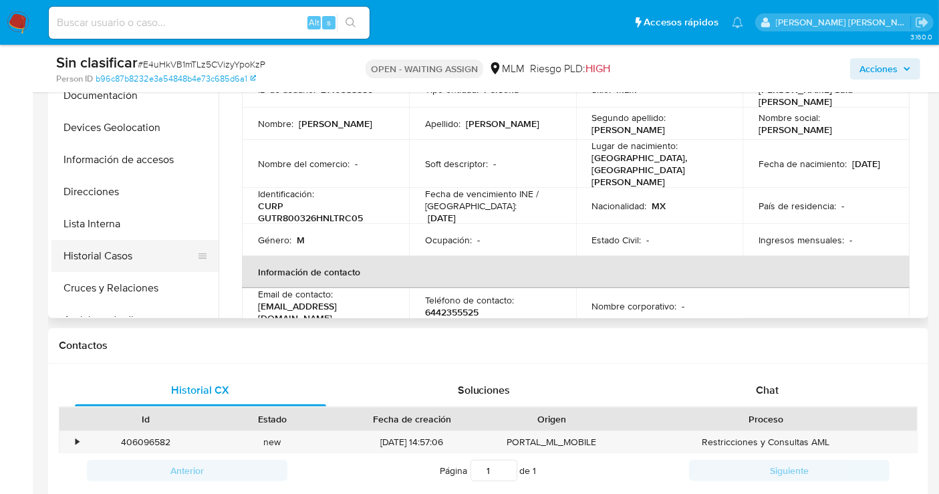
click at [93, 261] on button "Historial Casos" at bounding box center [129, 256] width 156 height 32
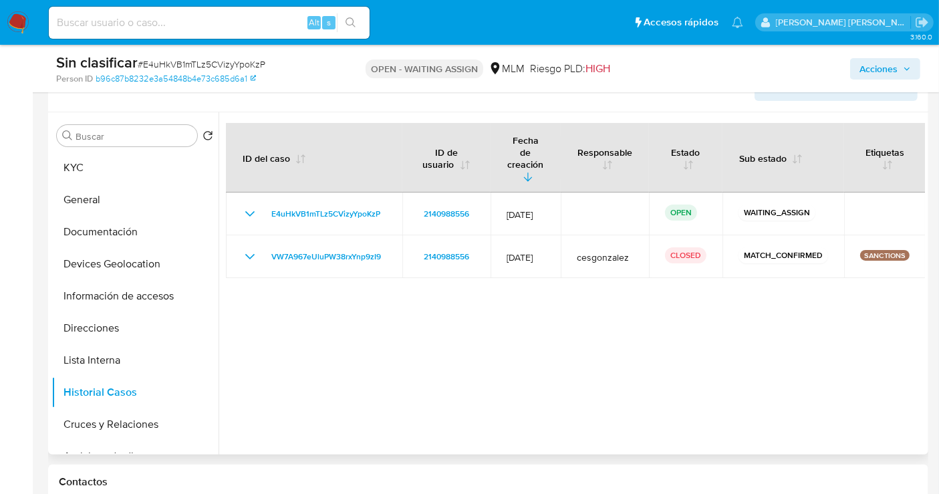
scroll to position [223, 0]
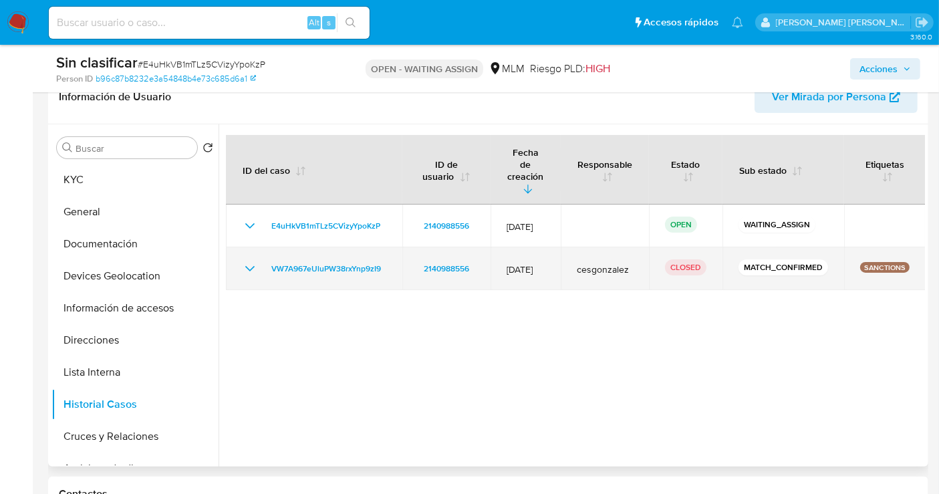
click at [247, 261] on icon "Mostrar/Ocultar" at bounding box center [250, 269] width 16 height 16
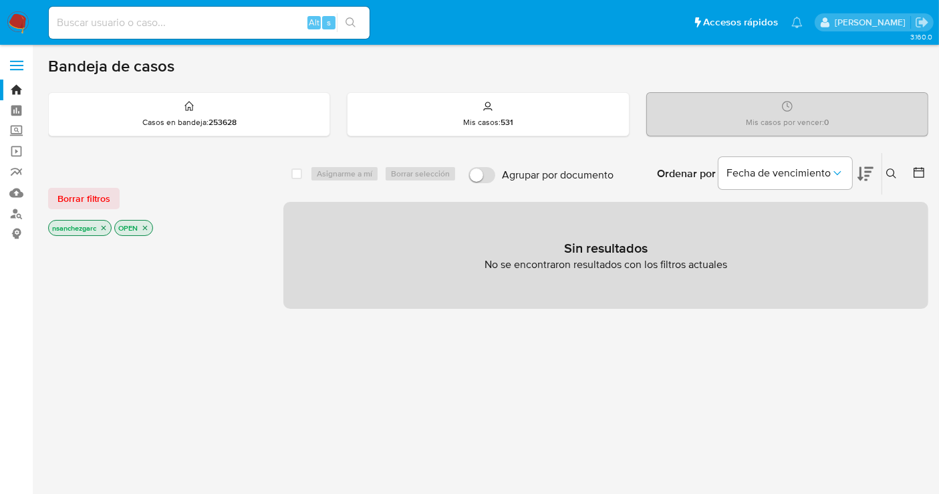
click at [107, 227] on icon "close-filter" at bounding box center [104, 228] width 8 height 8
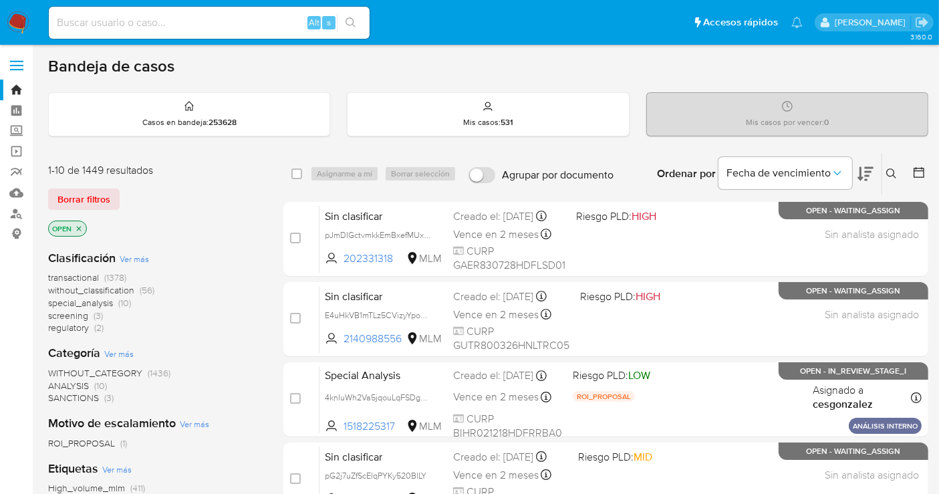
click at [117, 291] on span "without_classification" at bounding box center [91, 289] width 86 height 13
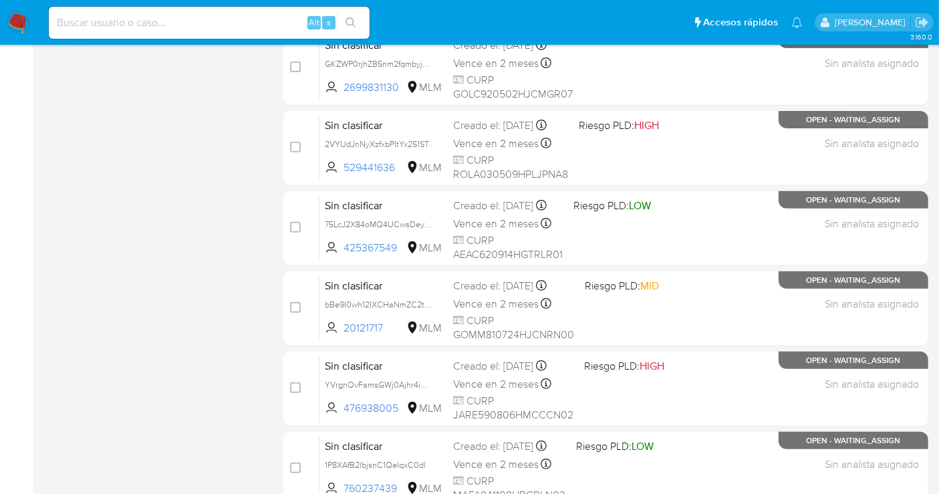
scroll to position [608, 0]
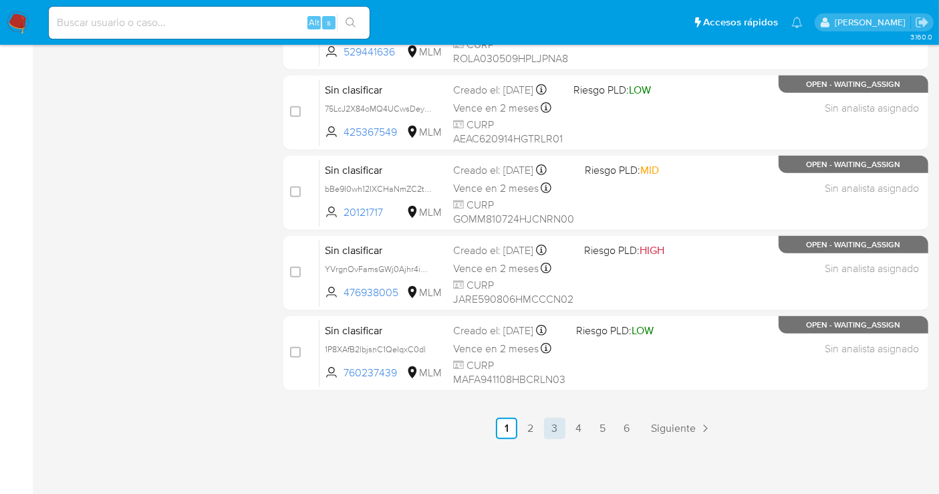
click at [553, 424] on link "3" at bounding box center [554, 428] width 21 height 21
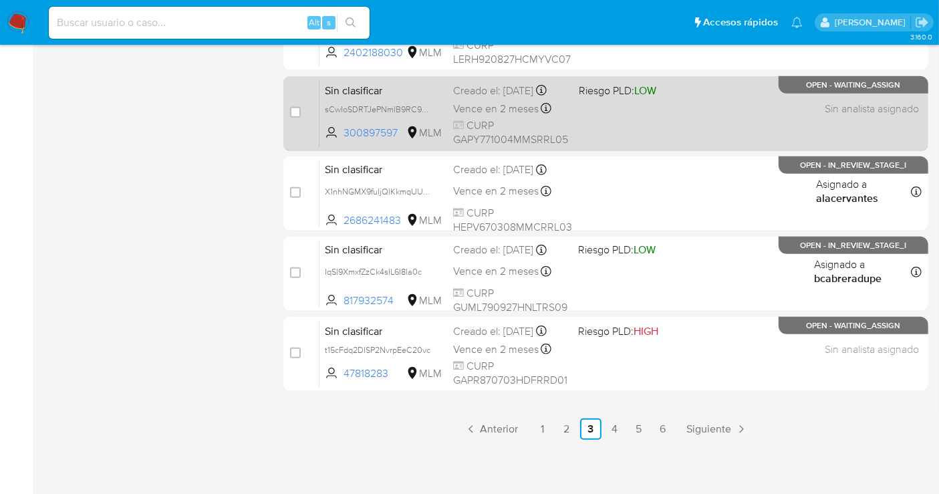
scroll to position [608, 0]
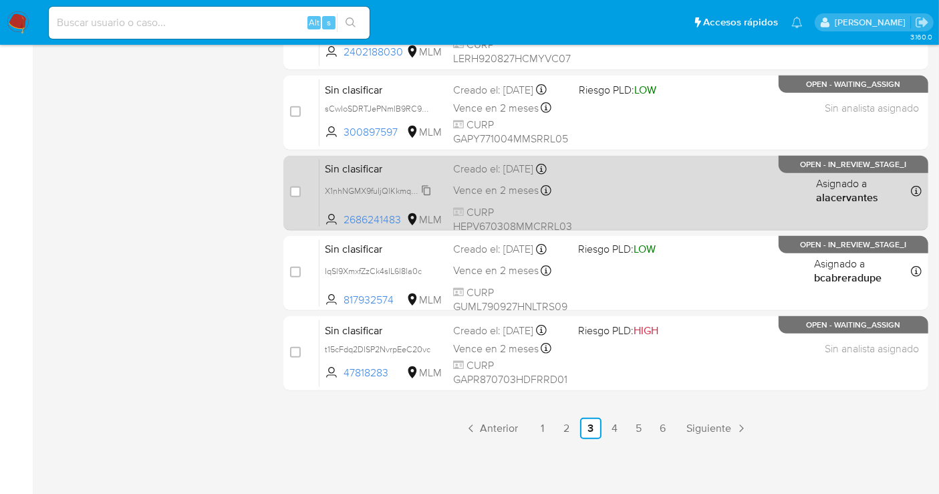
click at [428, 188] on span "X1nhNGMX9fuIjQlKkmqUUdWz" at bounding box center [382, 189] width 114 height 15
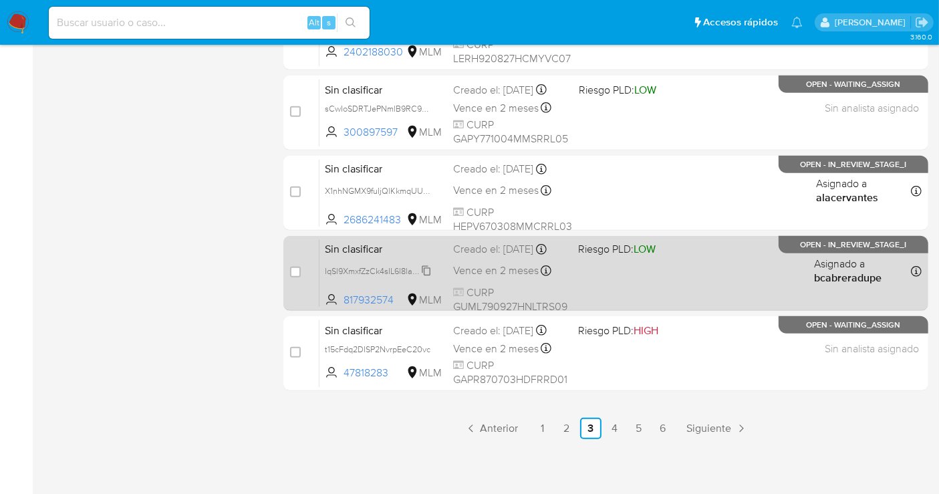
click at [425, 276] on icon at bounding box center [426, 270] width 11 height 11
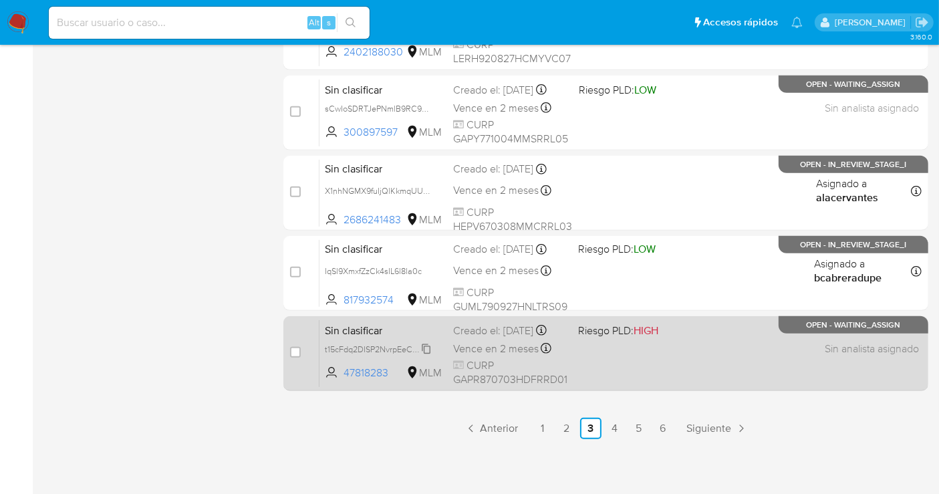
click at [426, 356] on span "t15cFdq2DISP2NvrpEeC20vc" at bounding box center [378, 348] width 106 height 15
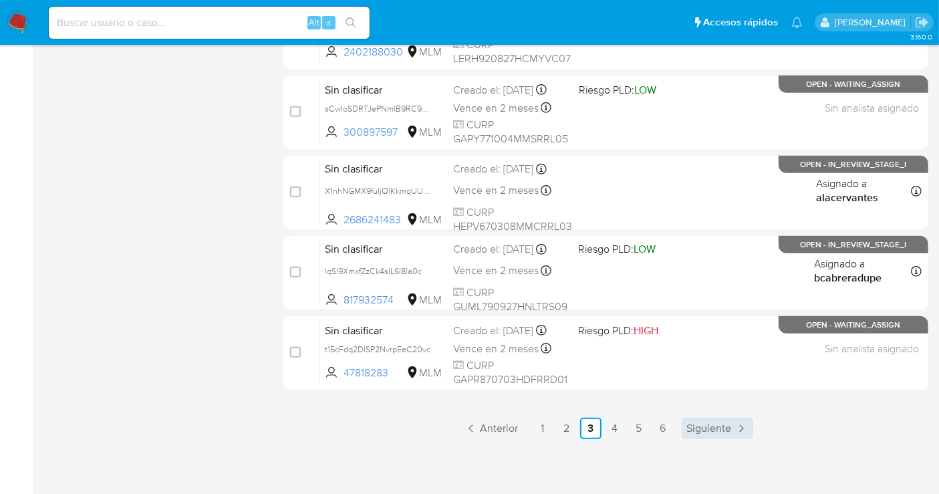
click at [698, 426] on span "Siguiente" at bounding box center [709, 428] width 45 height 11
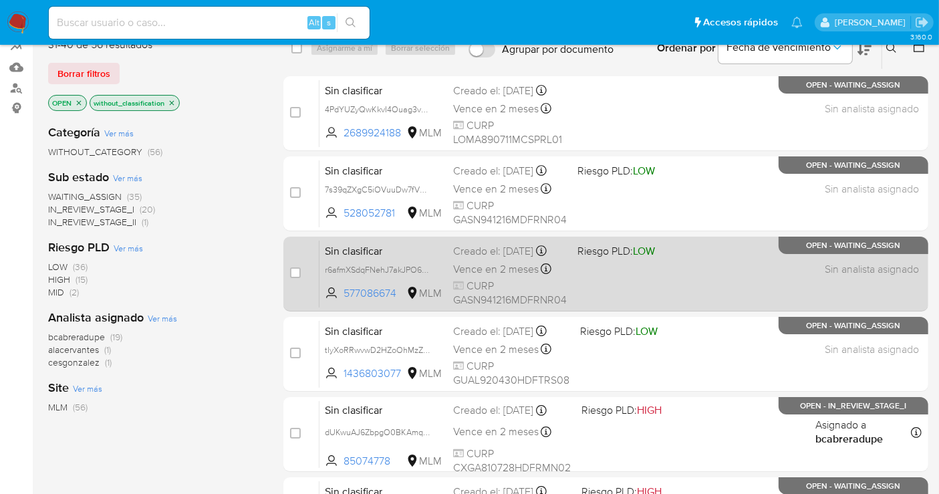
scroll to position [148, 0]
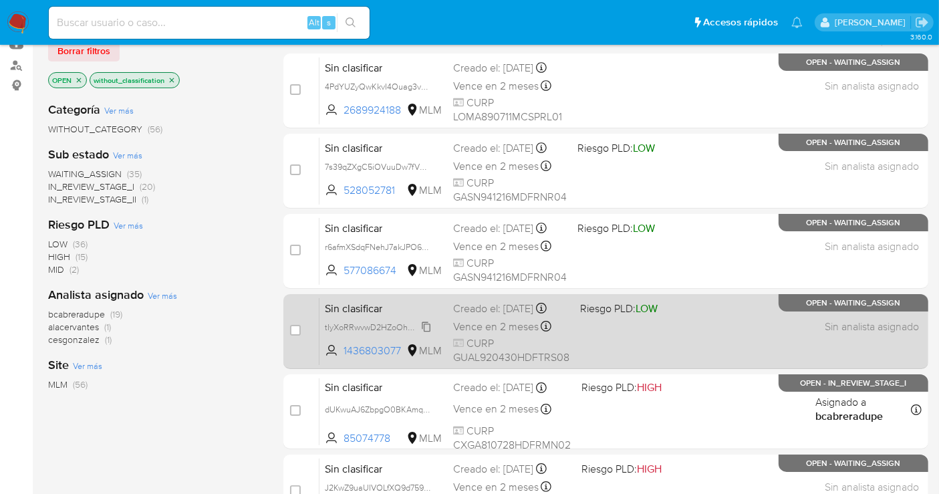
click at [426, 333] on span "tIyXoRRwvwD2HZoOhMzZJsw3" at bounding box center [383, 326] width 117 height 15
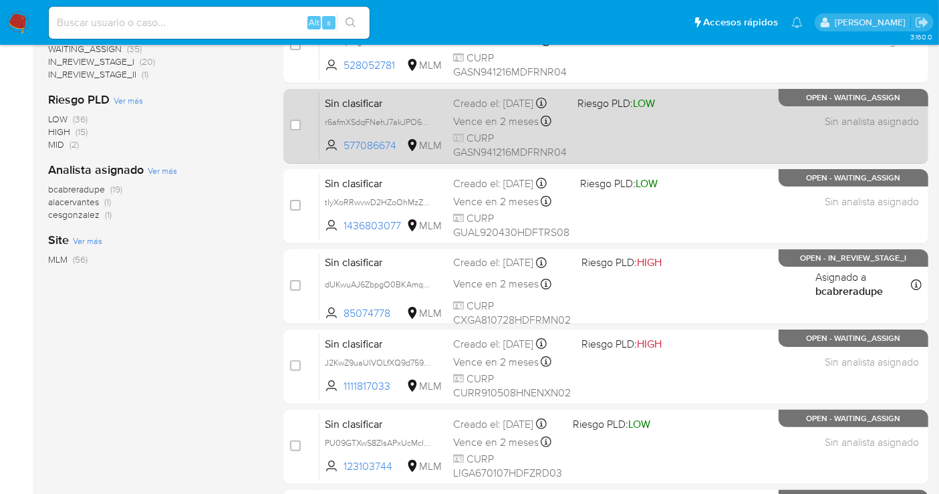
scroll to position [297, 0]
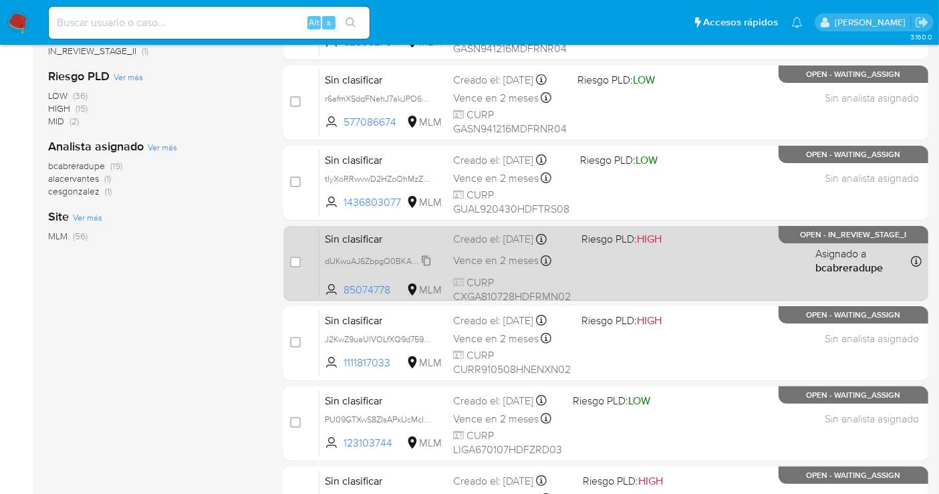
click at [428, 267] on span "dUKwuAJ6ZbpgO0BKAmqRu0Ob" at bounding box center [387, 260] width 125 height 15
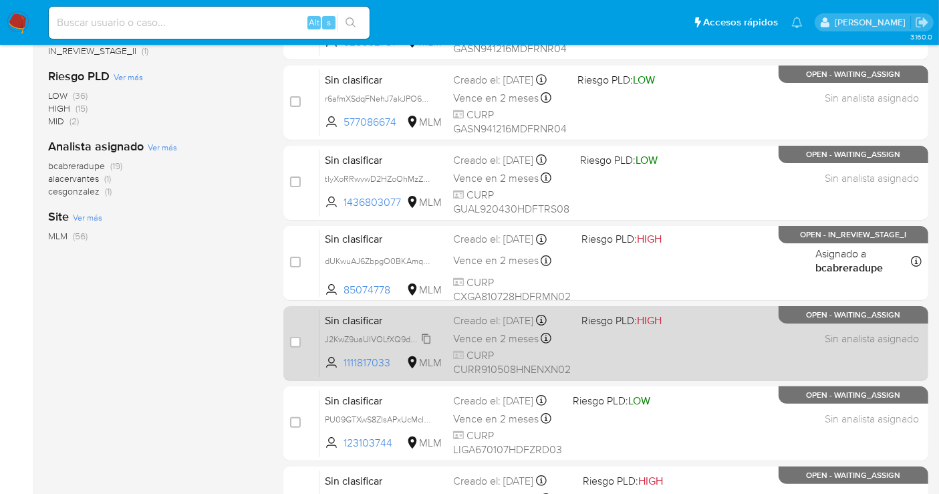
click at [424, 342] on span "J2KwZ9uaUIVOLfXQ9d759HO8" at bounding box center [383, 338] width 116 height 15
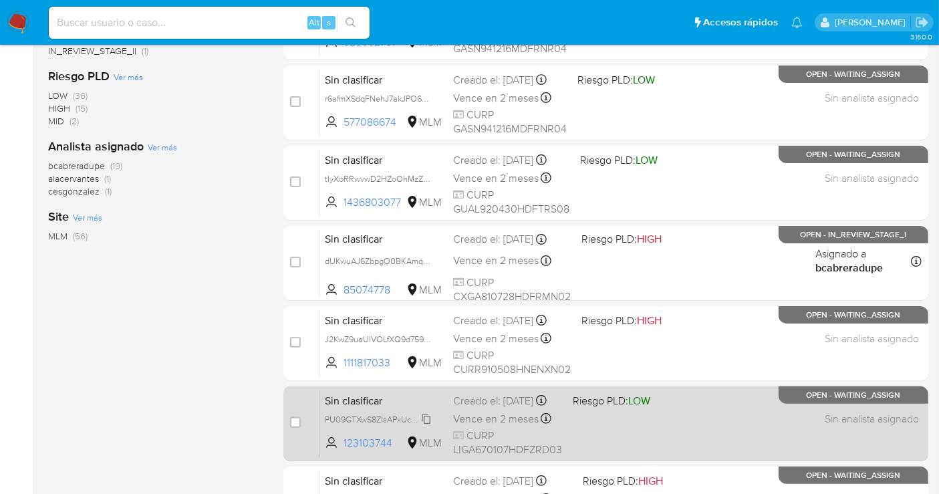
click at [429, 426] on span "PU09GTXwS8ZIsAPxUcMcI7X3" at bounding box center [381, 418] width 113 height 15
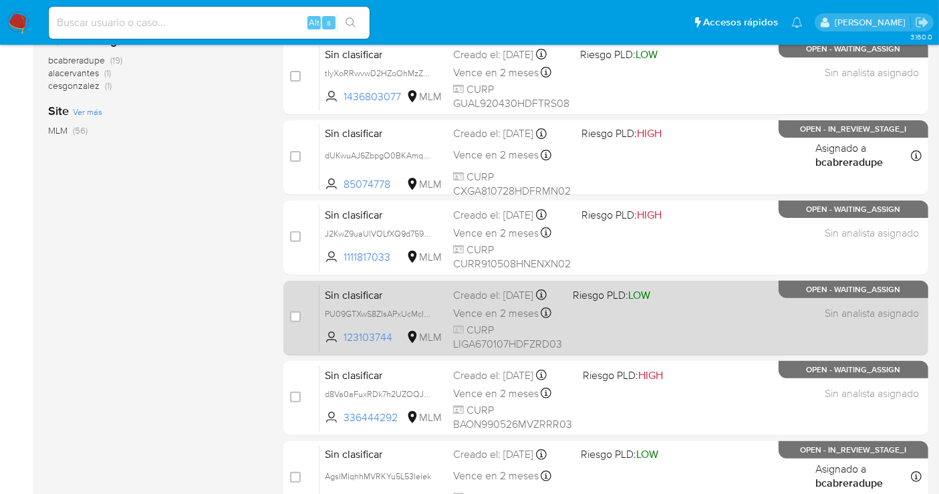
scroll to position [445, 0]
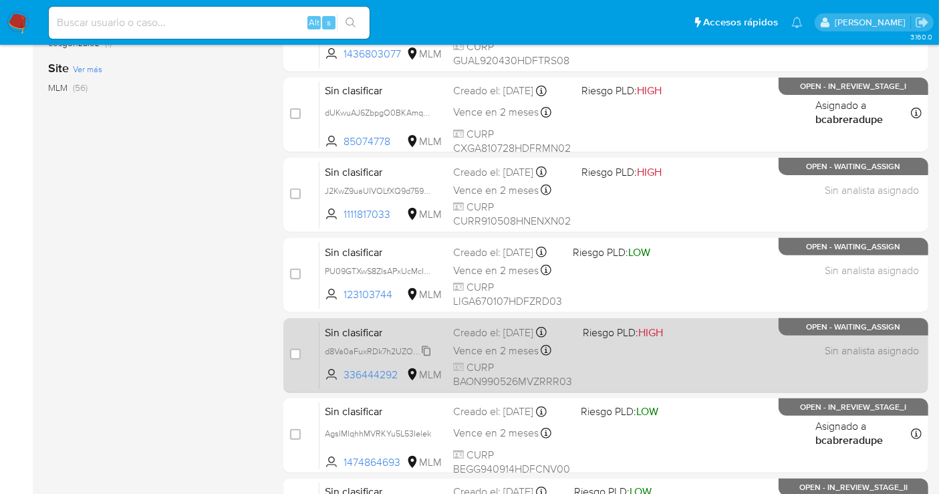
click at [428, 350] on span "d8Va0aFuxRDk7h2UZOQJuPWt" at bounding box center [384, 350] width 118 height 15
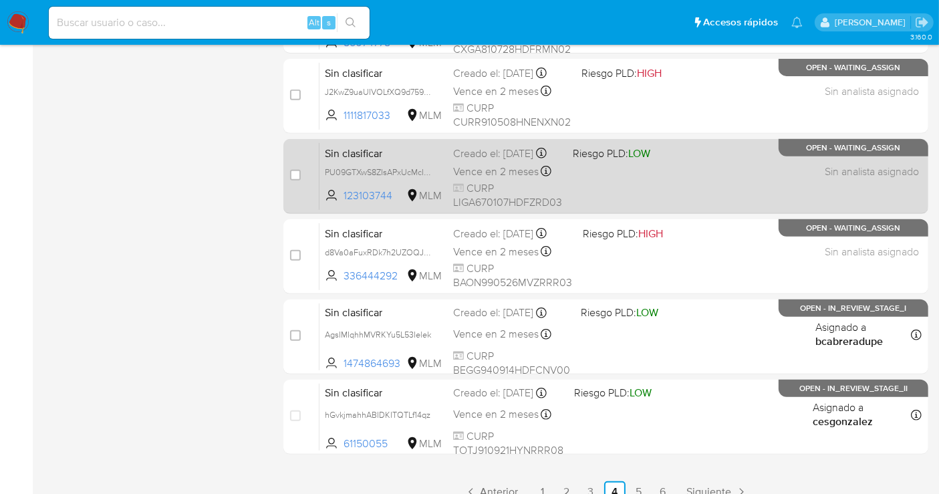
scroll to position [593, 0]
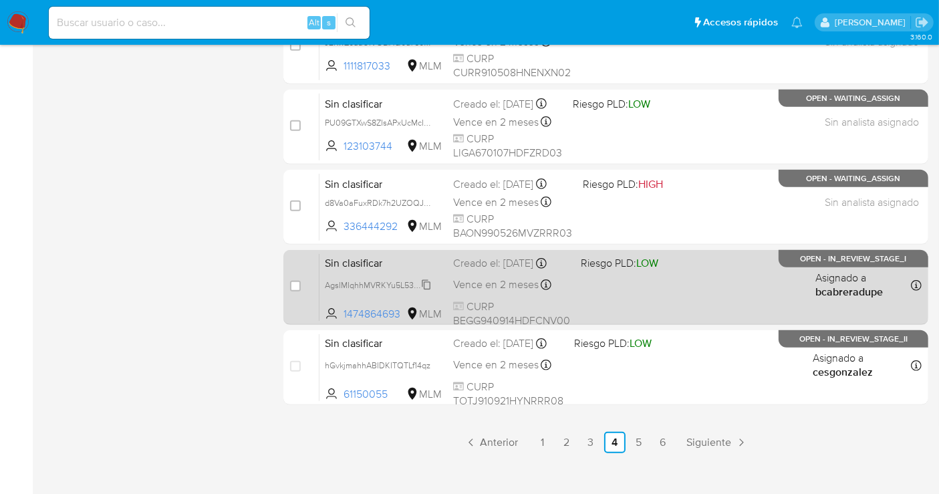
click at [426, 291] on span "AgsIMIqhhMVRKYu5L53Ielek" at bounding box center [378, 284] width 106 height 15
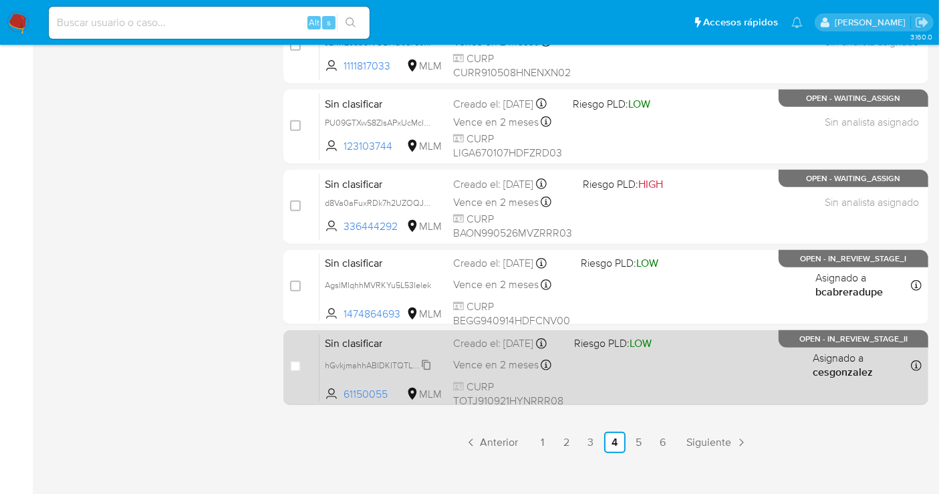
click at [428, 372] on span "hGvkjmahhABIDKITQTLf14qz" at bounding box center [378, 364] width 106 height 15
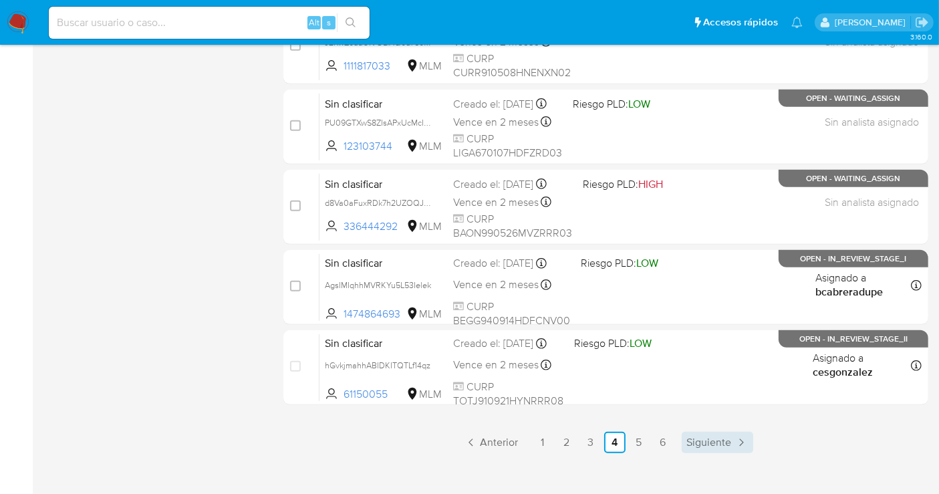
click at [696, 438] on span "Siguiente" at bounding box center [709, 442] width 45 height 11
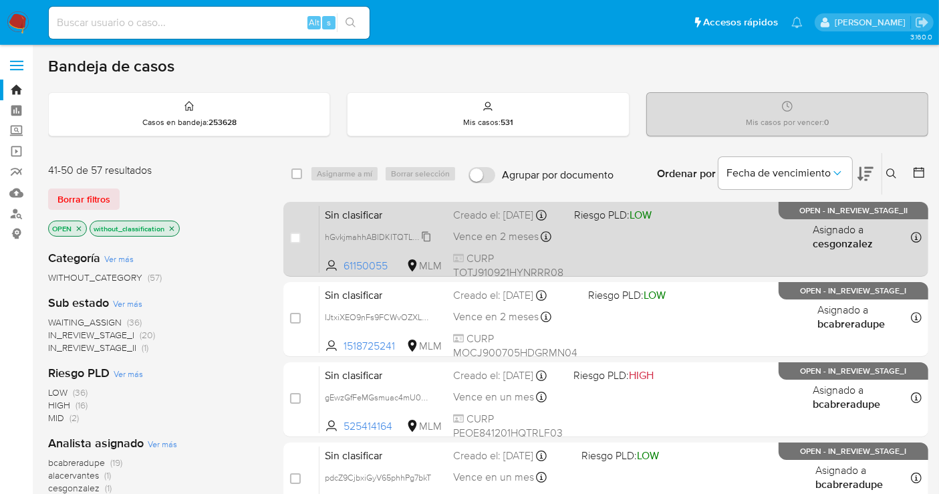
click at [428, 243] on span "hGvkjmahhABIDKITQTLf14qz" at bounding box center [378, 236] width 106 height 15
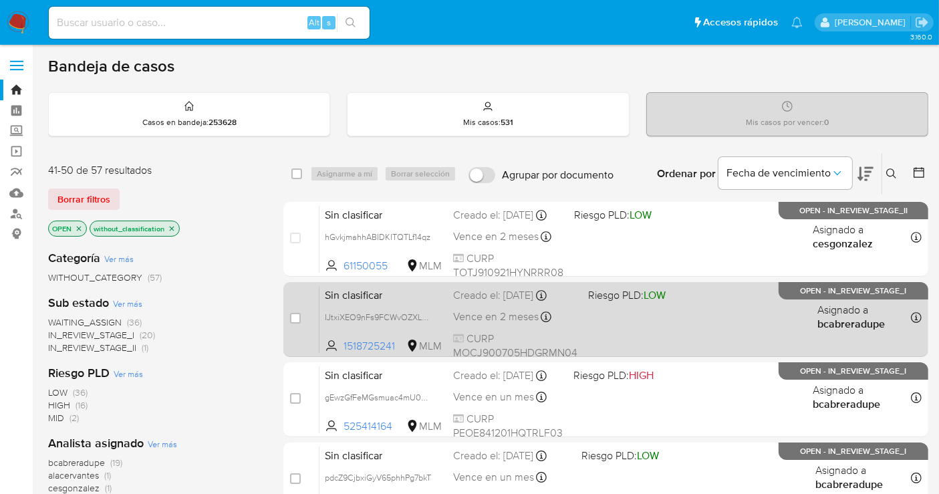
scroll to position [74, 0]
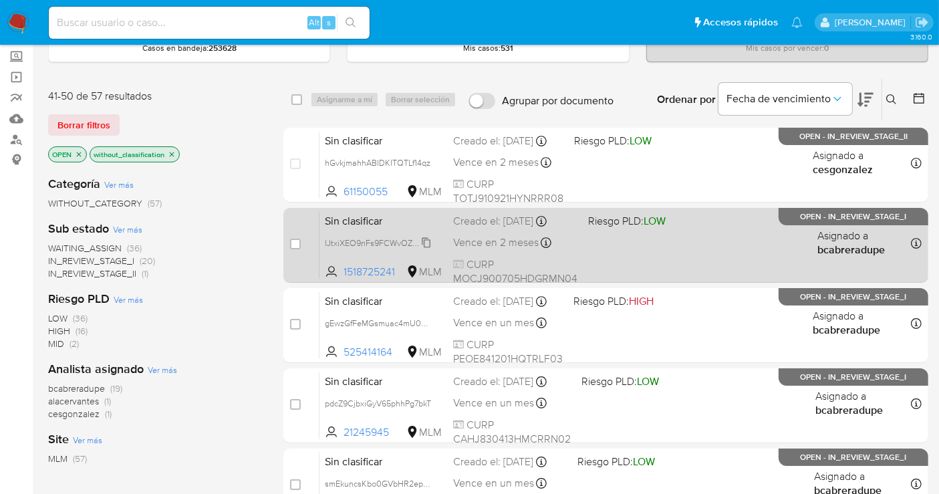
click at [431, 243] on span "IJtxiXEO9nFs9FCWvOZXLG7y" at bounding box center [380, 242] width 111 height 15
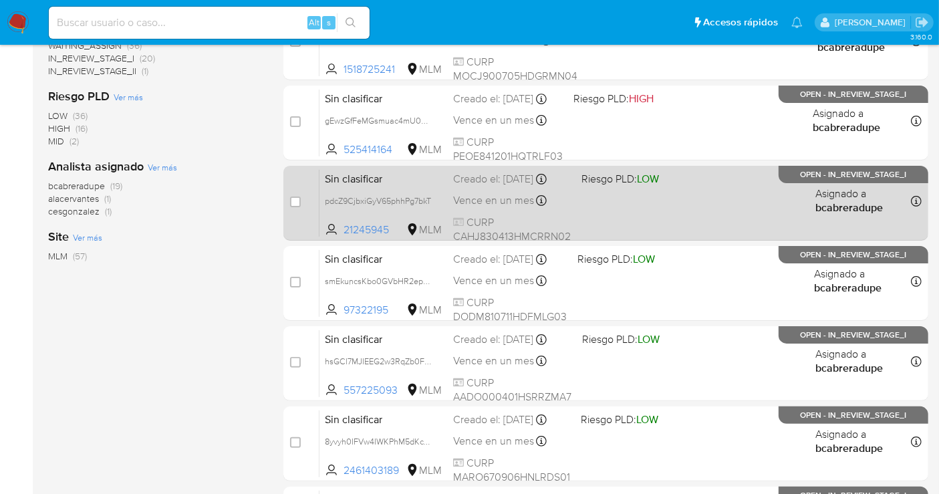
scroll to position [371, 0]
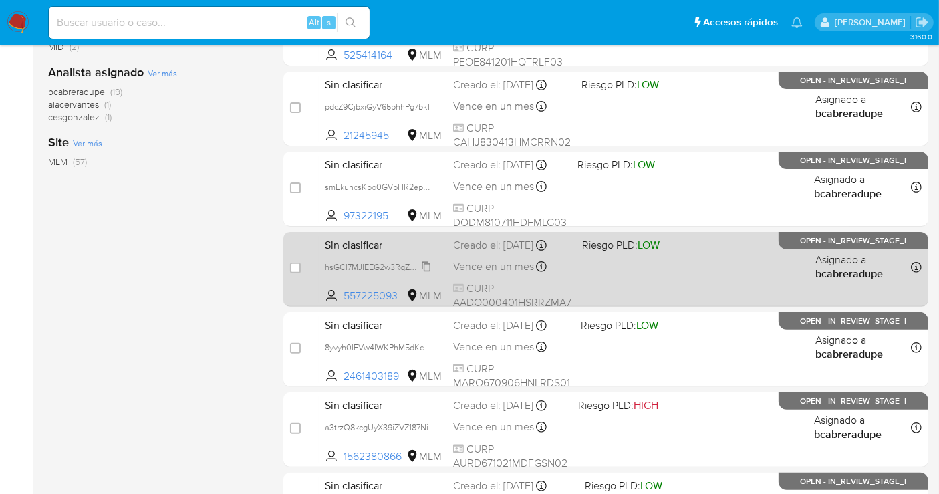
click at [424, 266] on span "hsGCl7MJIEEG2w3RqZb0F2PN" at bounding box center [382, 266] width 115 height 15
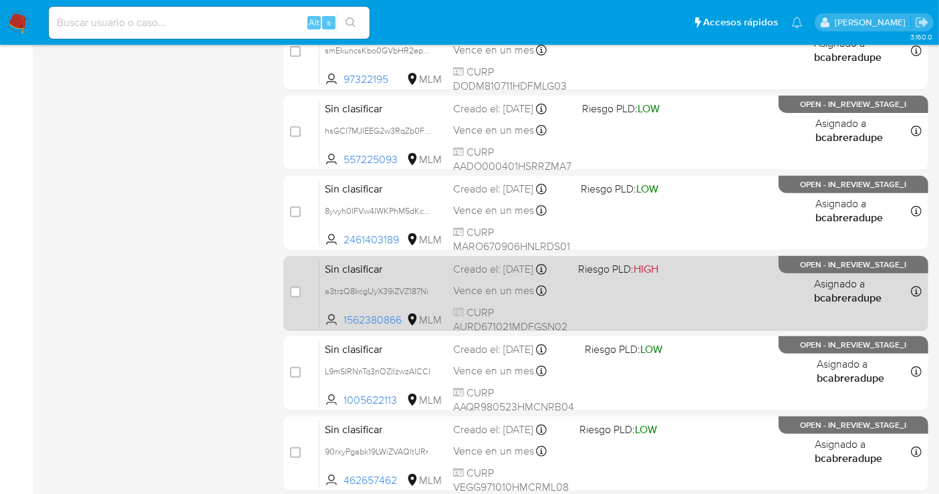
scroll to position [519, 0]
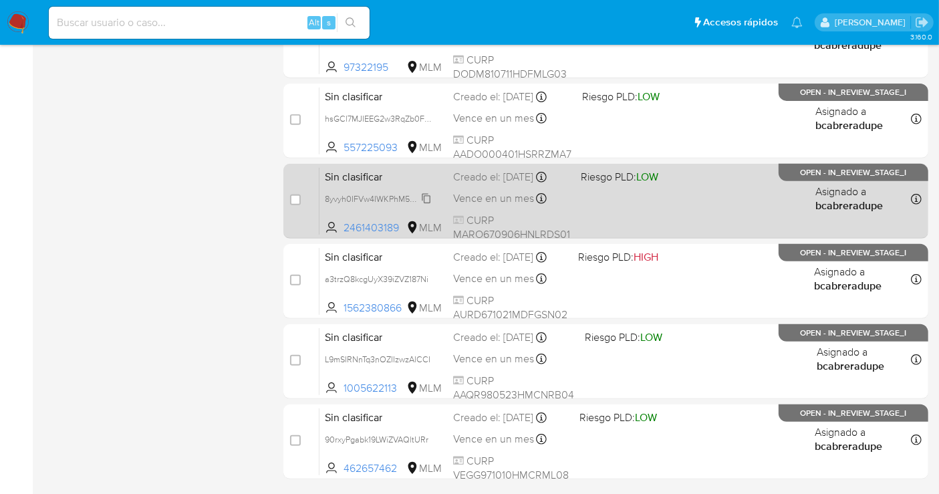
click at [429, 200] on span "8yvyh0IFVw4IWKPhM5dKcTyI" at bounding box center [379, 197] width 108 height 15
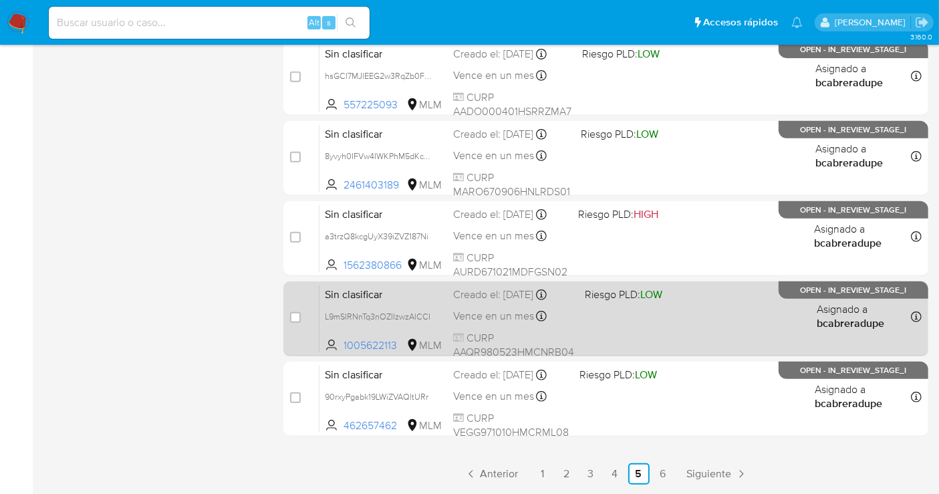
scroll to position [593, 0]
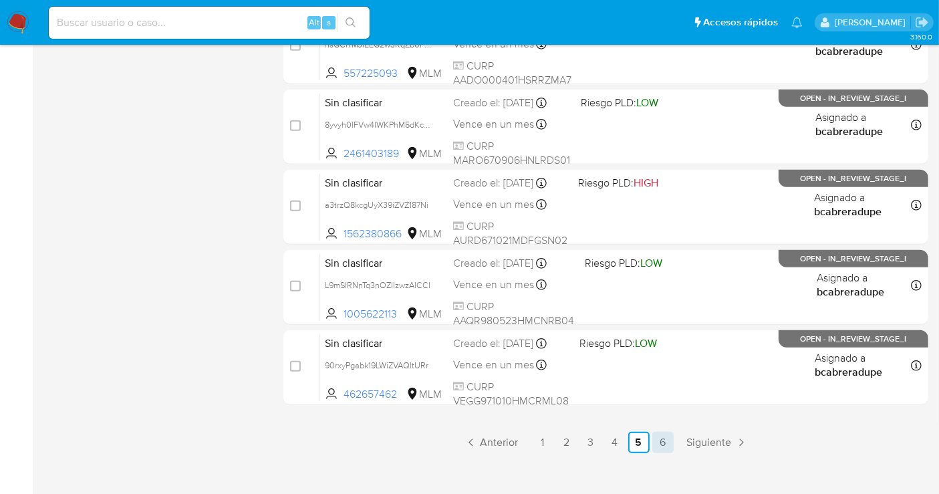
click at [656, 434] on link "6" at bounding box center [662, 442] width 21 height 21
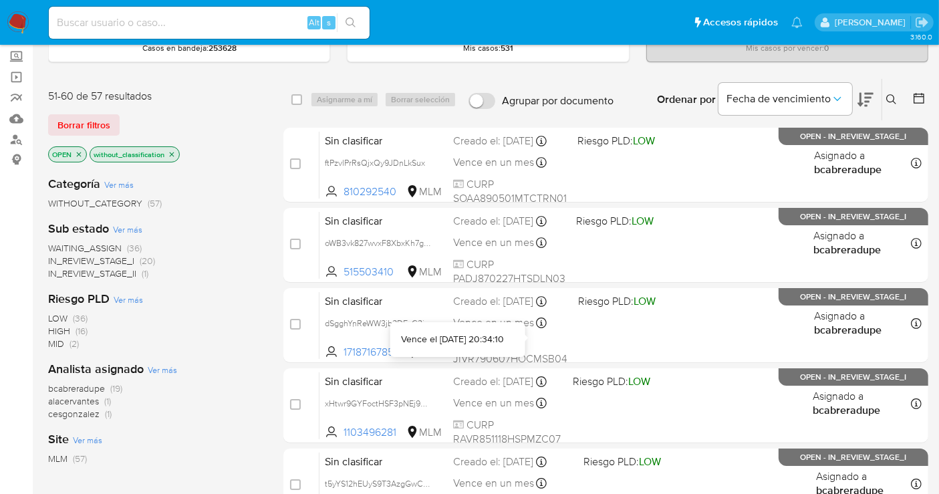
scroll to position [148, 0]
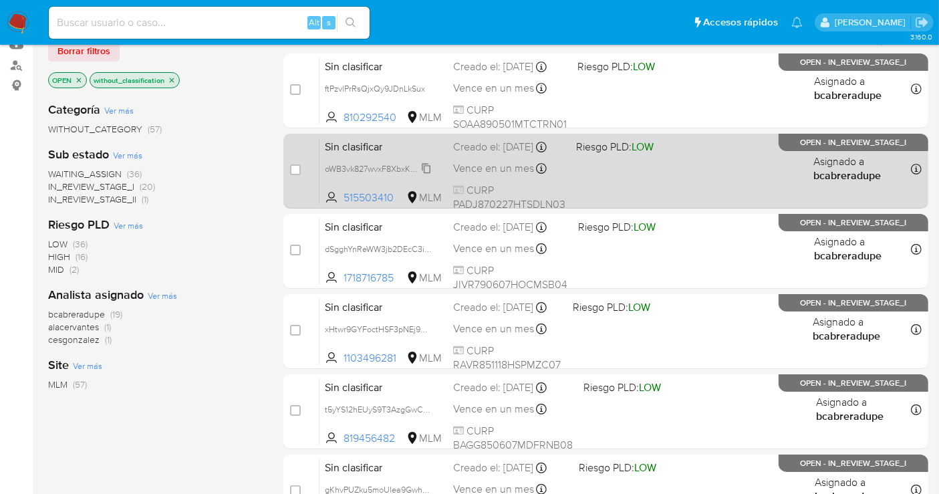
click at [422, 175] on span "oWB3vk827wvxF8XbxKh7gr8w" at bounding box center [381, 167] width 112 height 15
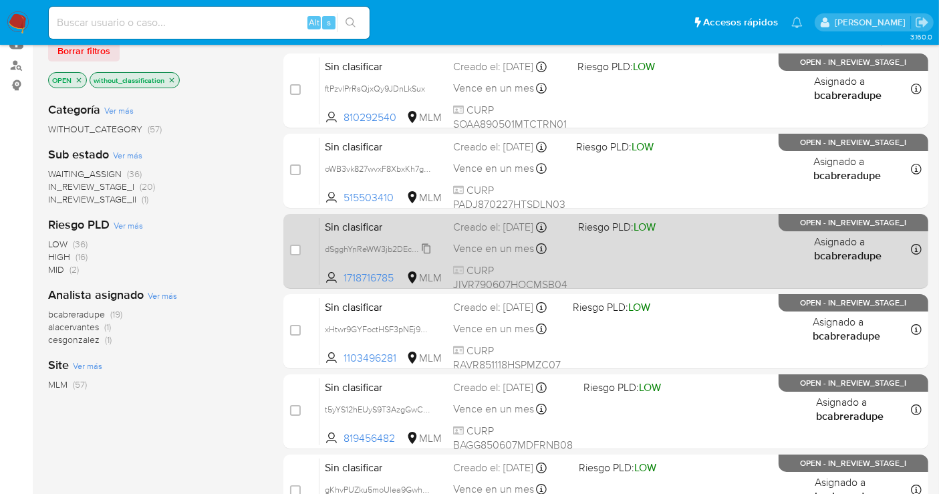
click at [424, 255] on span "dSgghYnReWW3jb2DEcC3ibmx" at bounding box center [382, 248] width 115 height 15
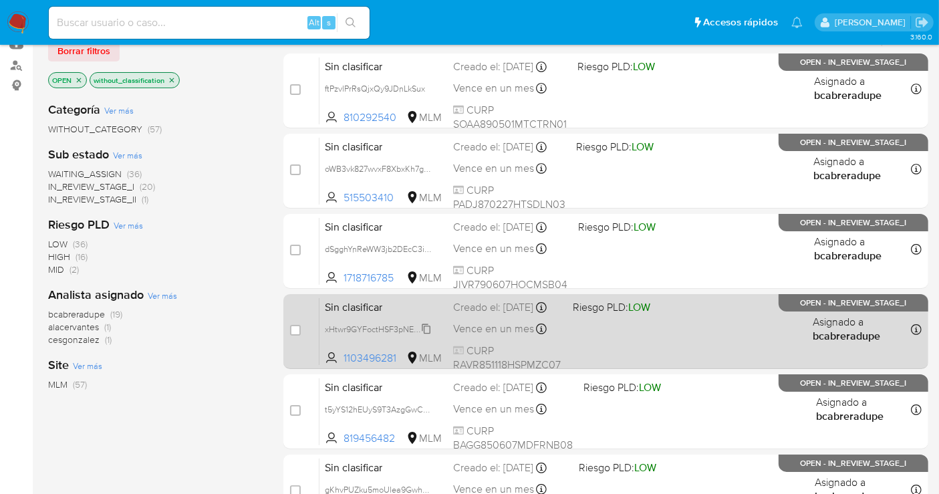
click at [426, 336] on span "xHtwr9GYFoctHSF3pNEj9ZAj" at bounding box center [379, 328] width 108 height 15
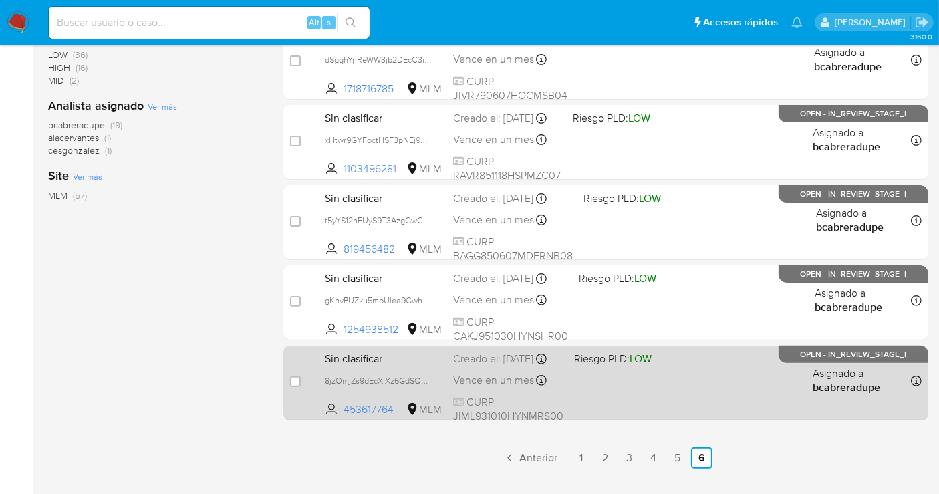
scroll to position [367, 0]
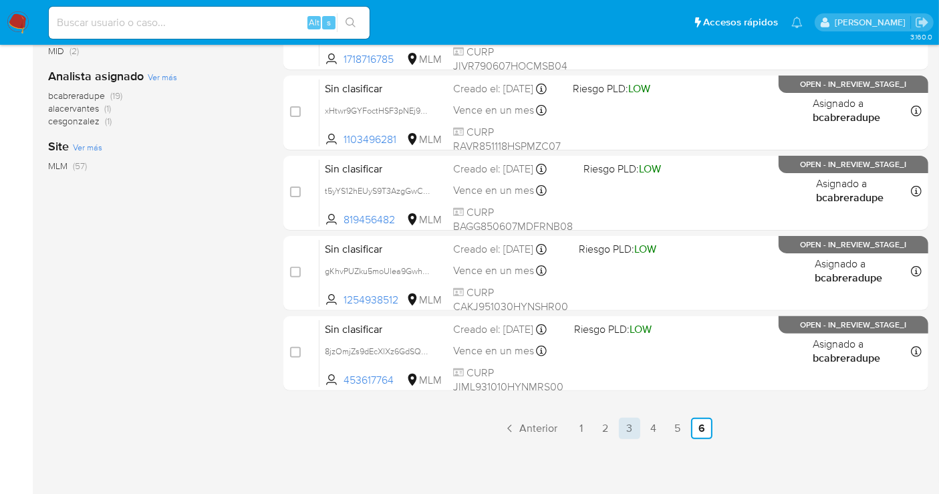
click at [633, 427] on link "3" at bounding box center [629, 428] width 21 height 21
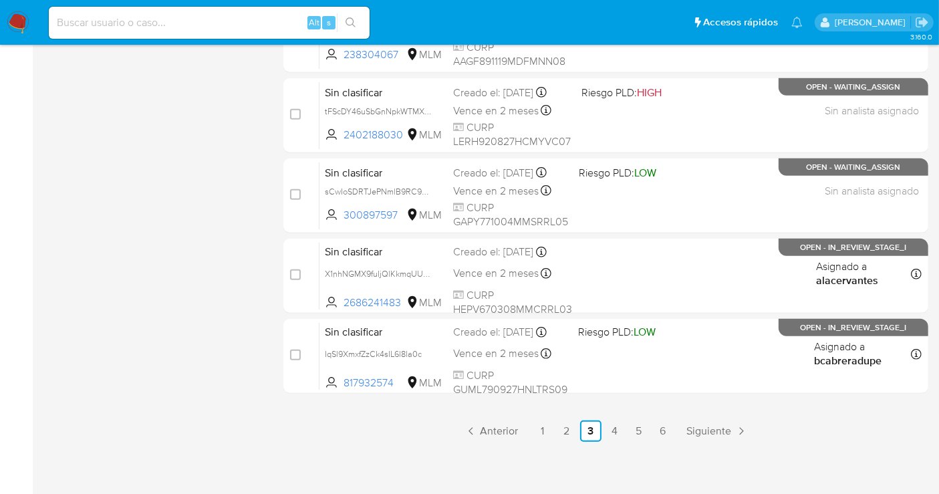
scroll to position [608, 0]
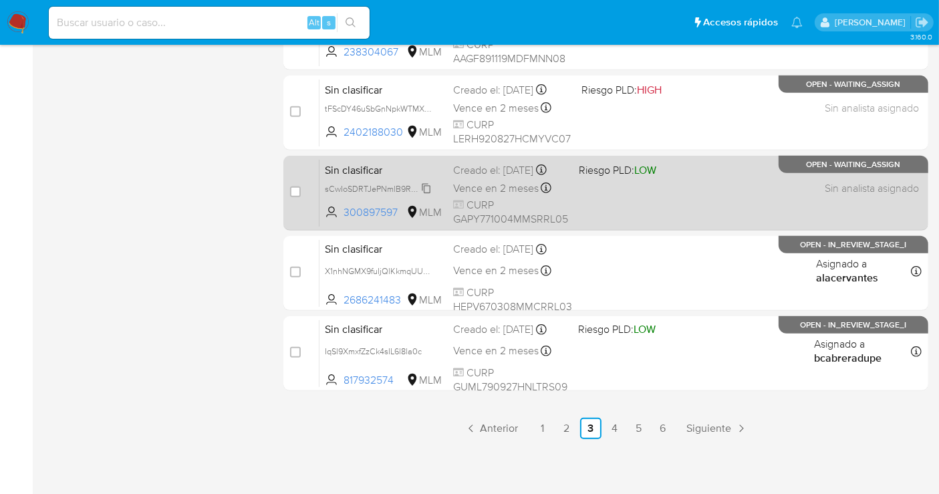
click at [424, 195] on span "sCwIoSDRTJePNmlB9RC953UG" at bounding box center [384, 187] width 118 height 15
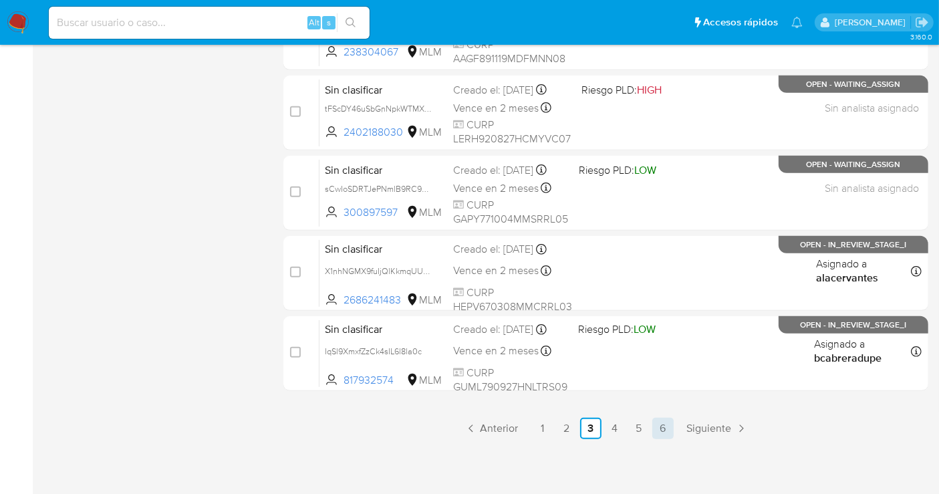
click at [658, 428] on link "6" at bounding box center [662, 428] width 21 height 21
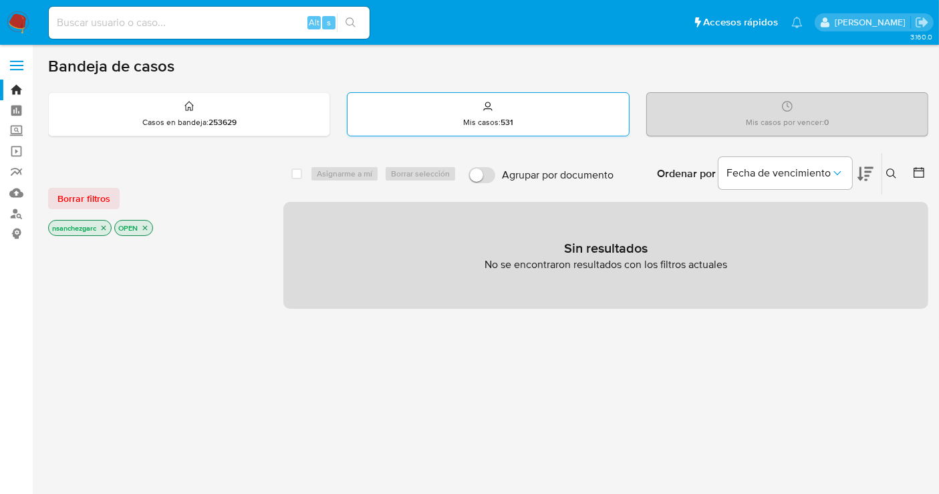
click at [462, 115] on div "Mis casos : 531" at bounding box center [488, 114] width 281 height 43
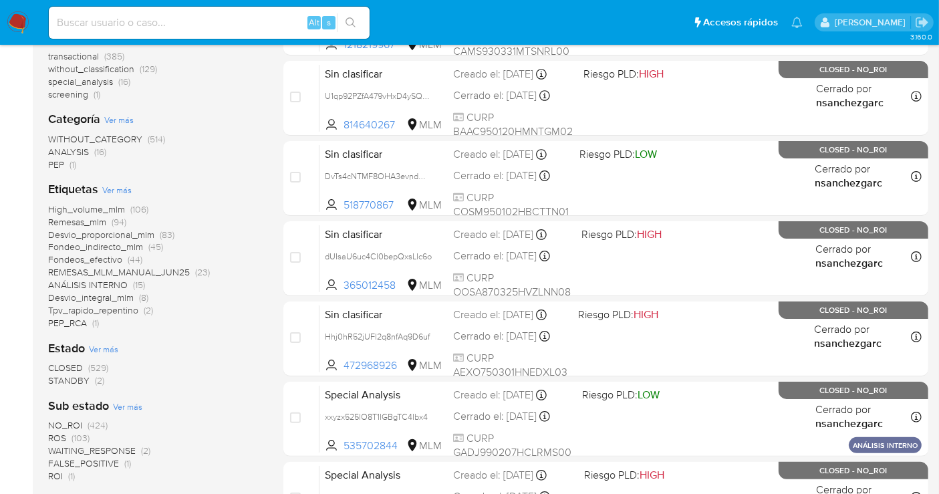
scroll to position [297, 0]
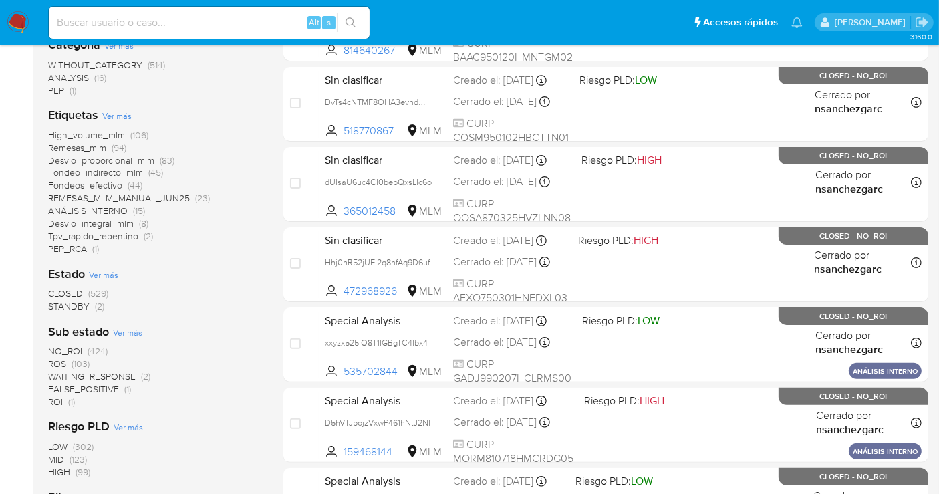
click at [99, 374] on span "WAITING_RESPONSE" at bounding box center [92, 376] width 88 height 13
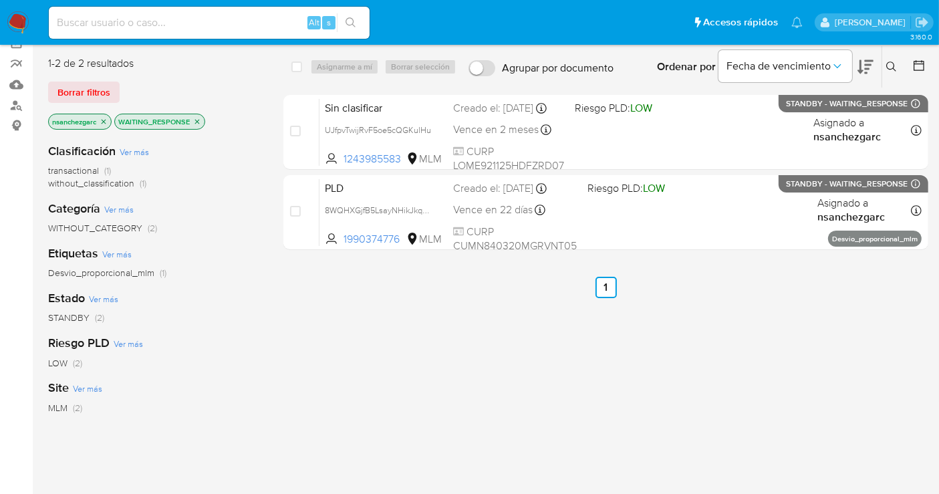
scroll to position [74, 0]
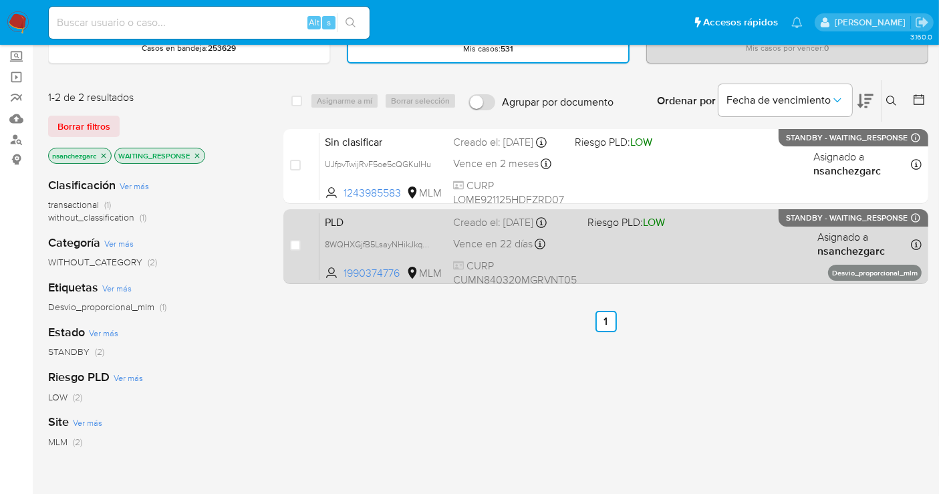
click at [487, 223] on div "Creado el: [DATE] Creado el: [DATE] 02:07:17" at bounding box center [515, 222] width 124 height 15
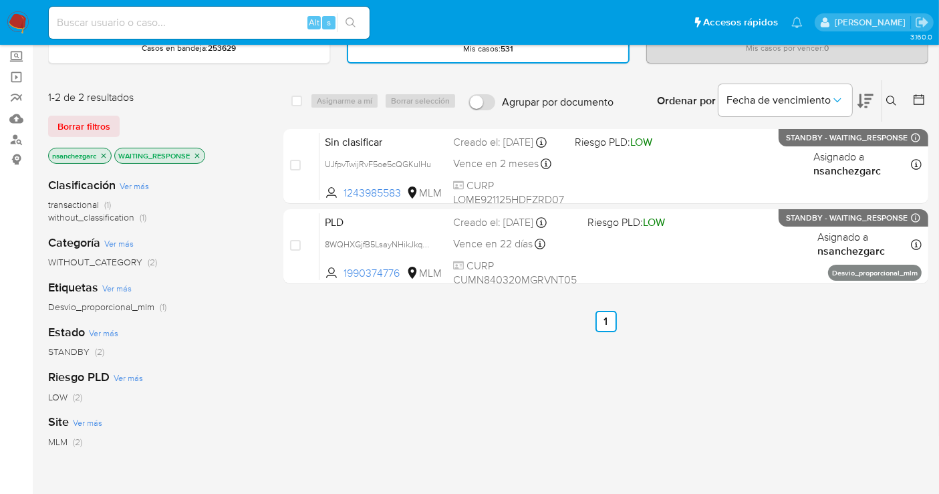
click at [25, 25] on img at bounding box center [18, 22] width 23 height 23
